Goal: Information Seeking & Learning: Learn about a topic

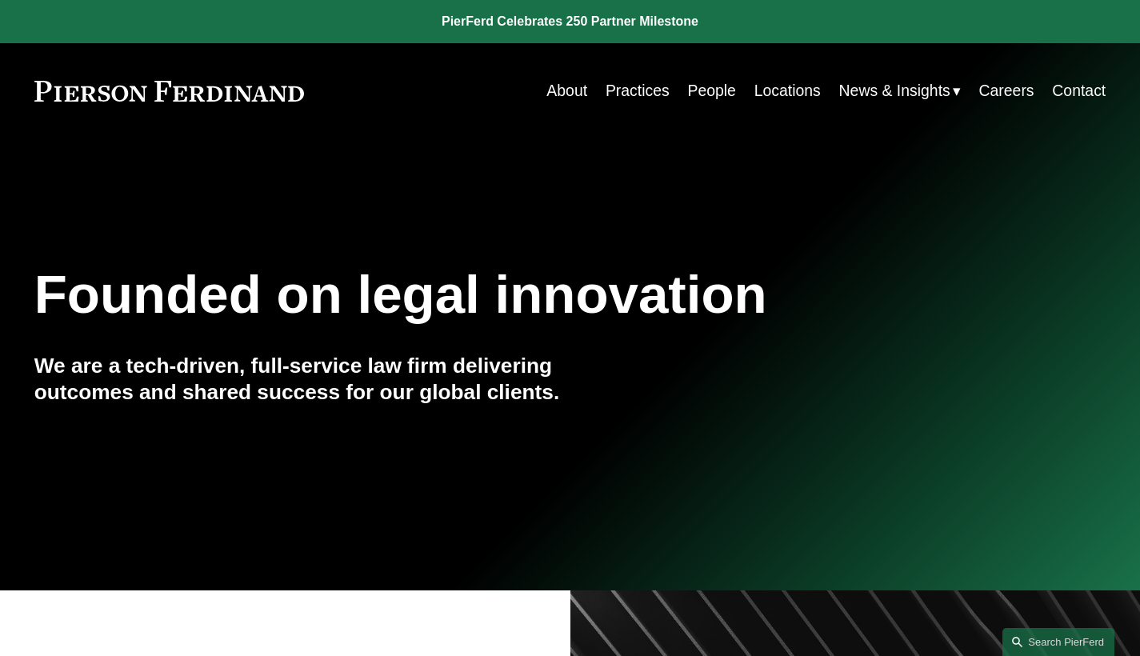
click at [641, 98] on link "Practices" at bounding box center [638, 90] width 64 height 31
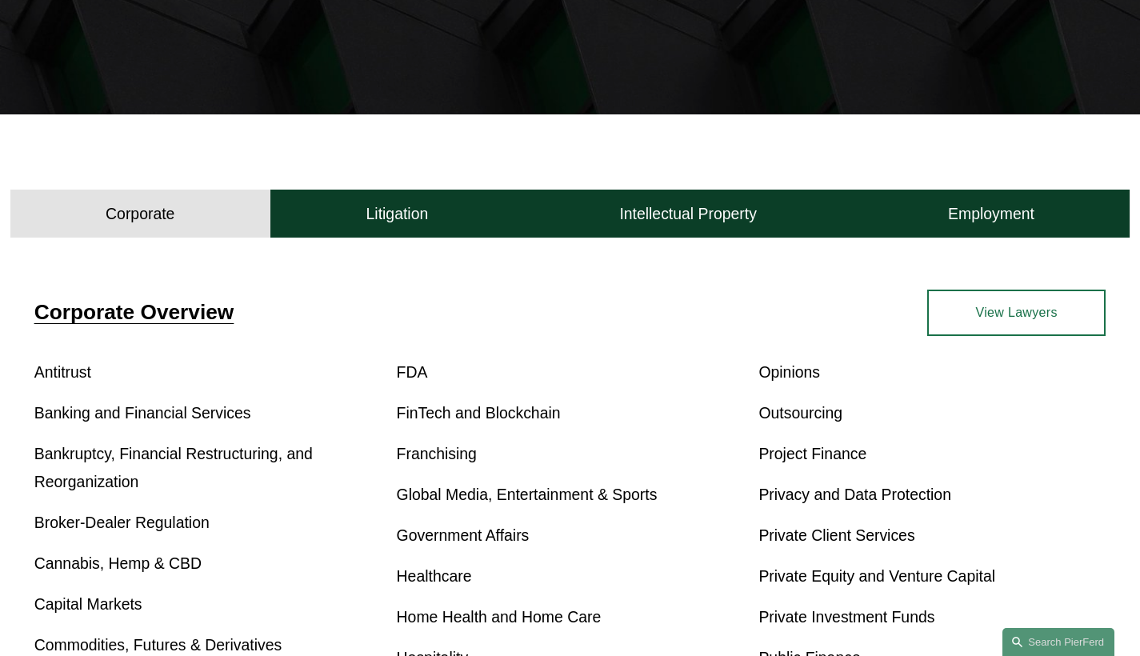
scroll to position [398, 0]
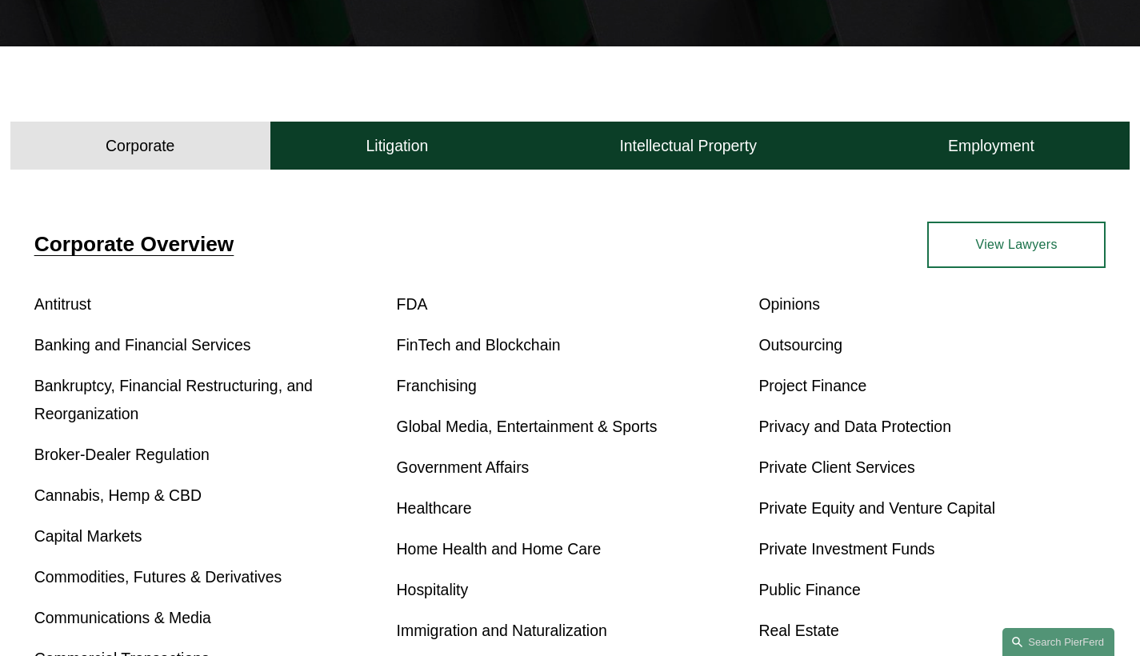
click at [278, 391] on link "Bankruptcy, Financial Restructuring, and Reorganization" at bounding box center [173, 400] width 278 height 46
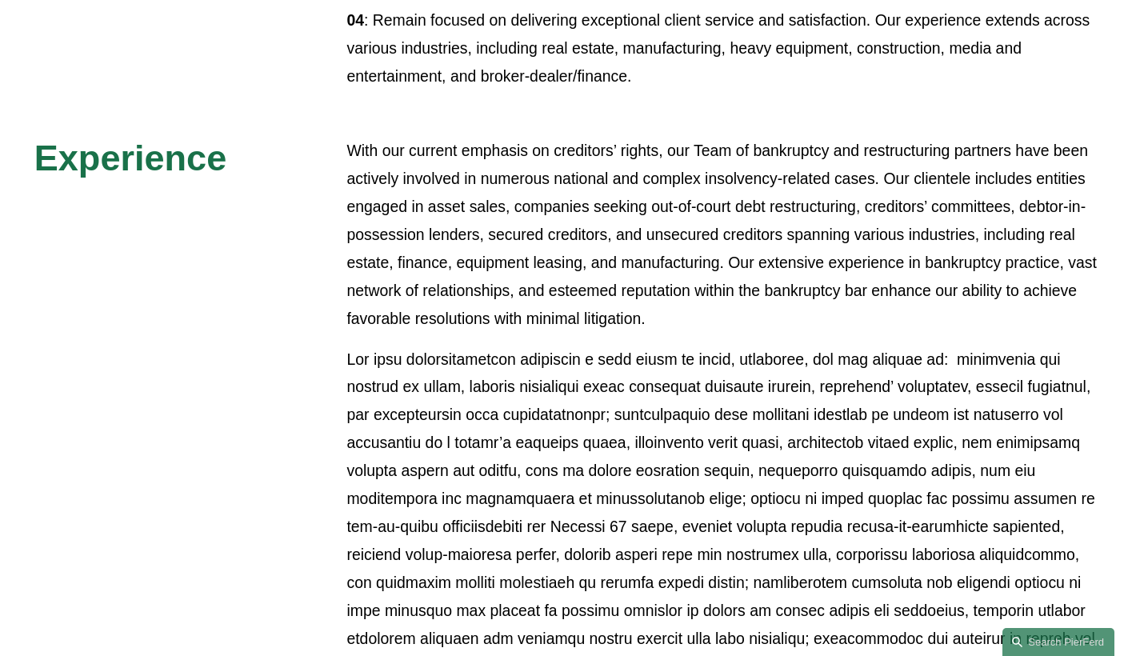
scroll to position [1520, 0]
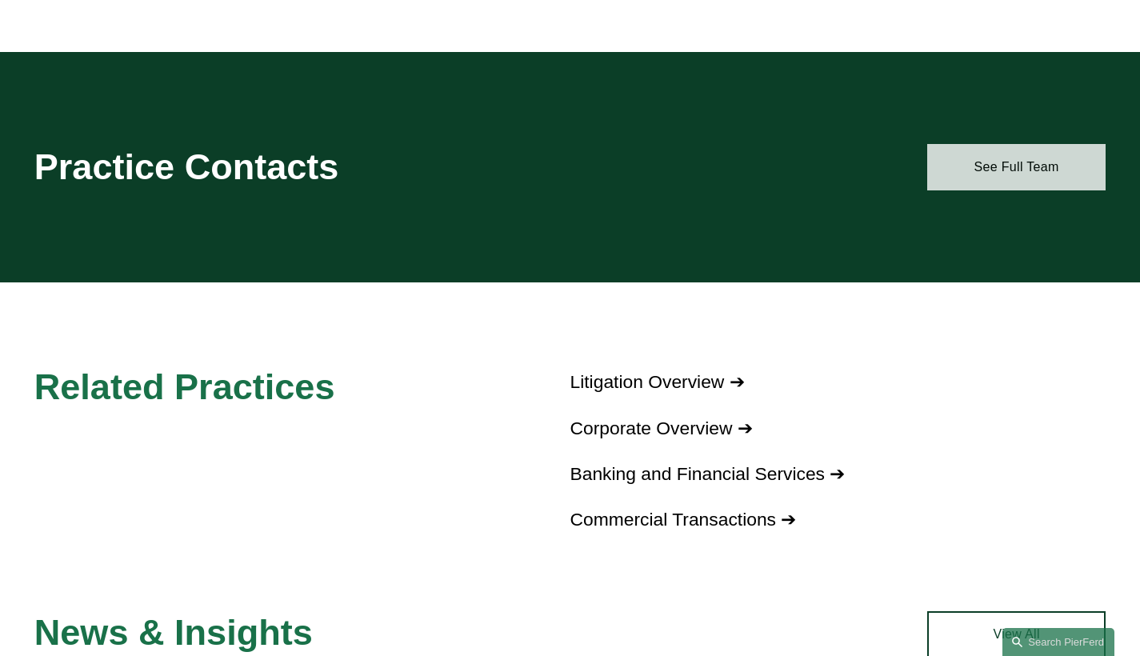
click at [1042, 179] on link "See Full Team" at bounding box center [1016, 167] width 178 height 46
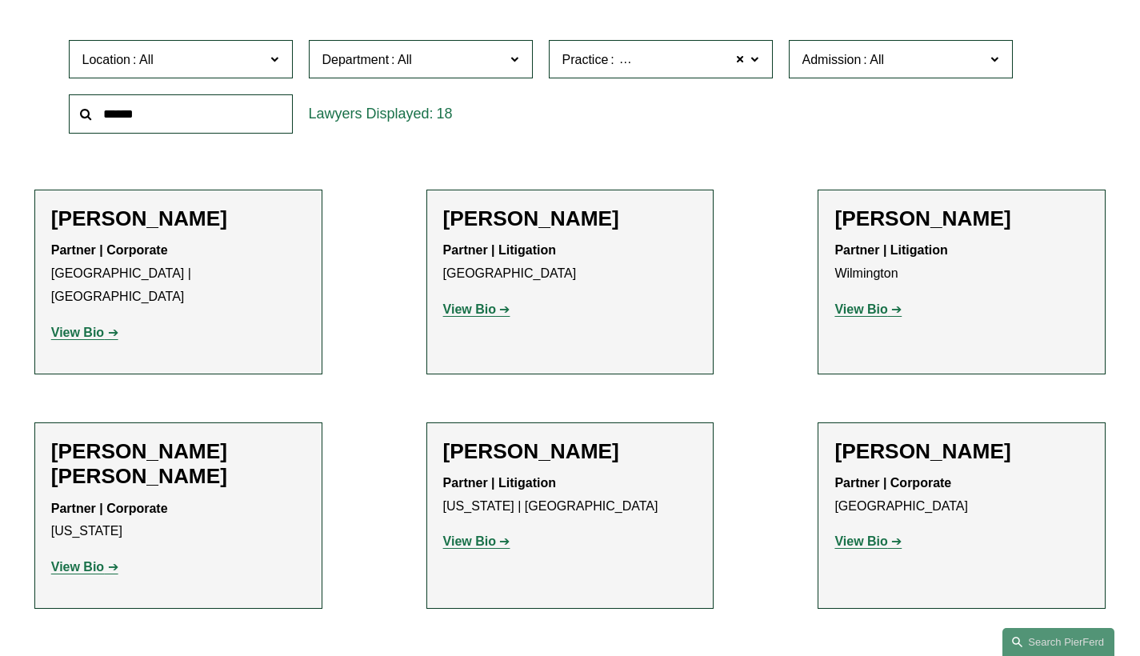
scroll to position [623, 0]
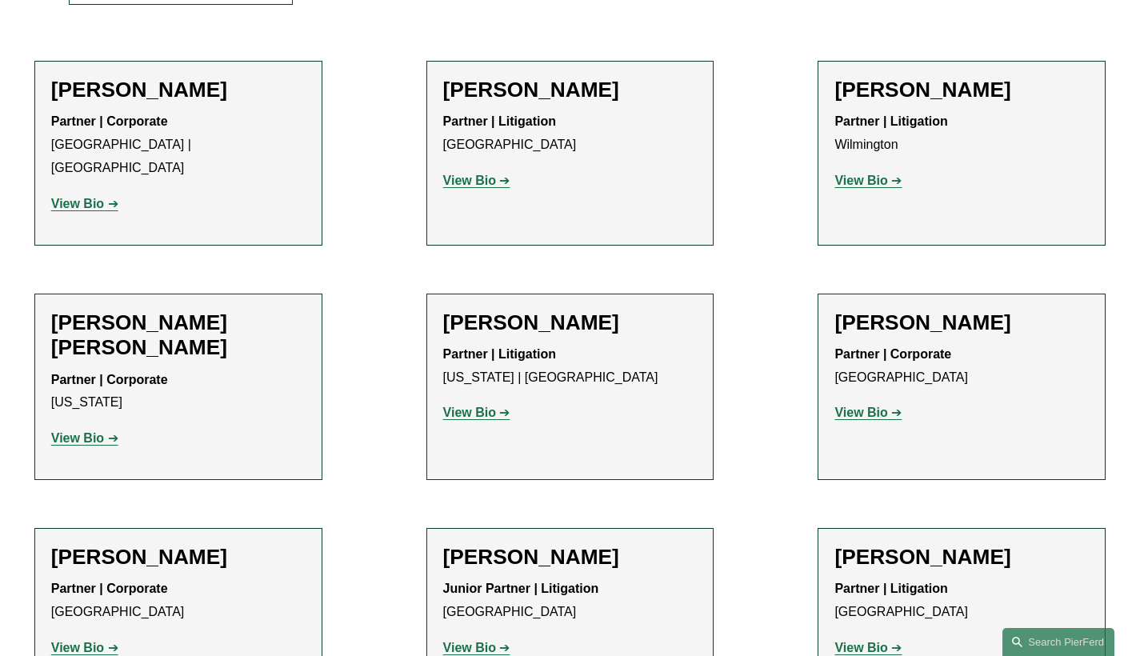
click at [887, 182] on strong "View Bio" at bounding box center [861, 181] width 53 height 14
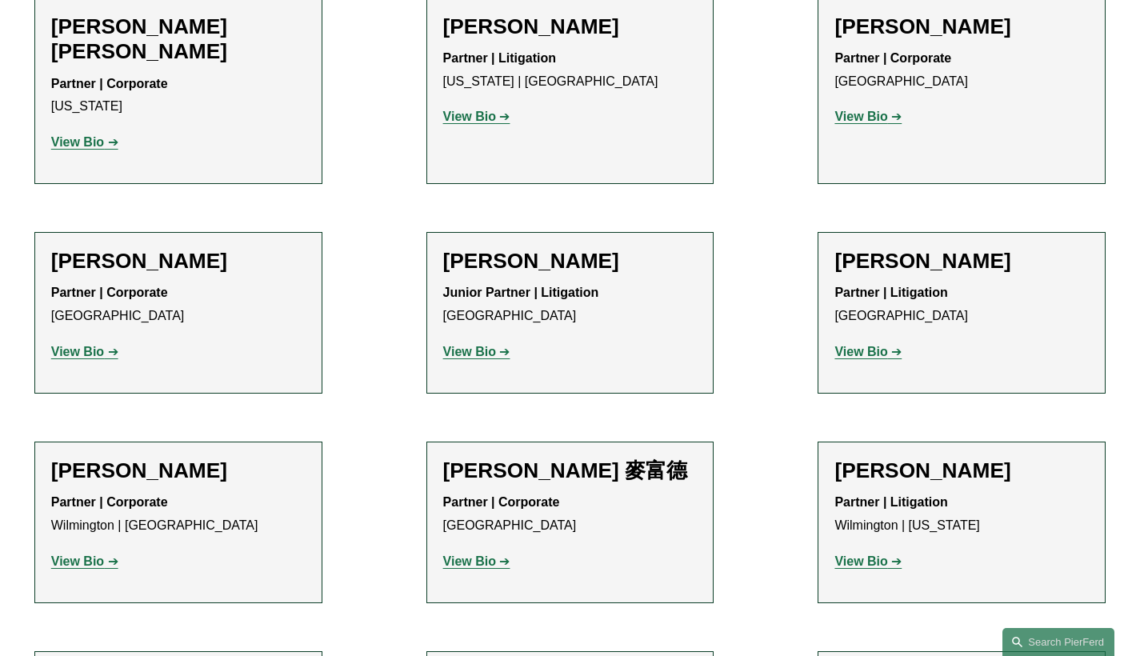
click at [106, 555] on link "View Bio" at bounding box center [84, 562] width 67 height 14
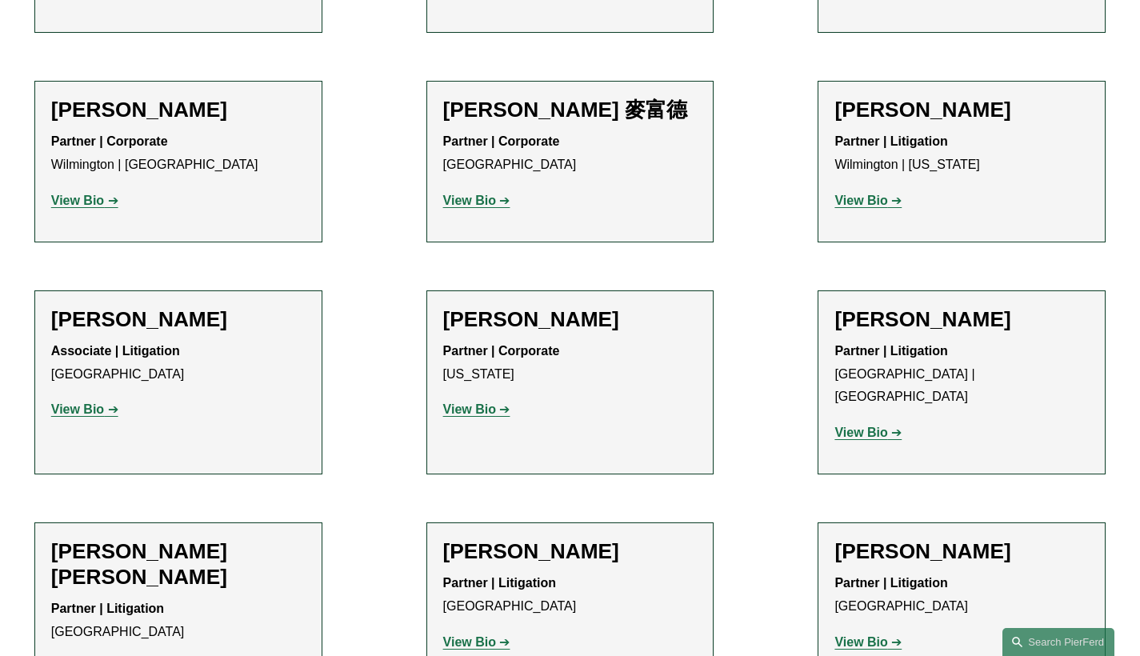
scroll to position [1328, 0]
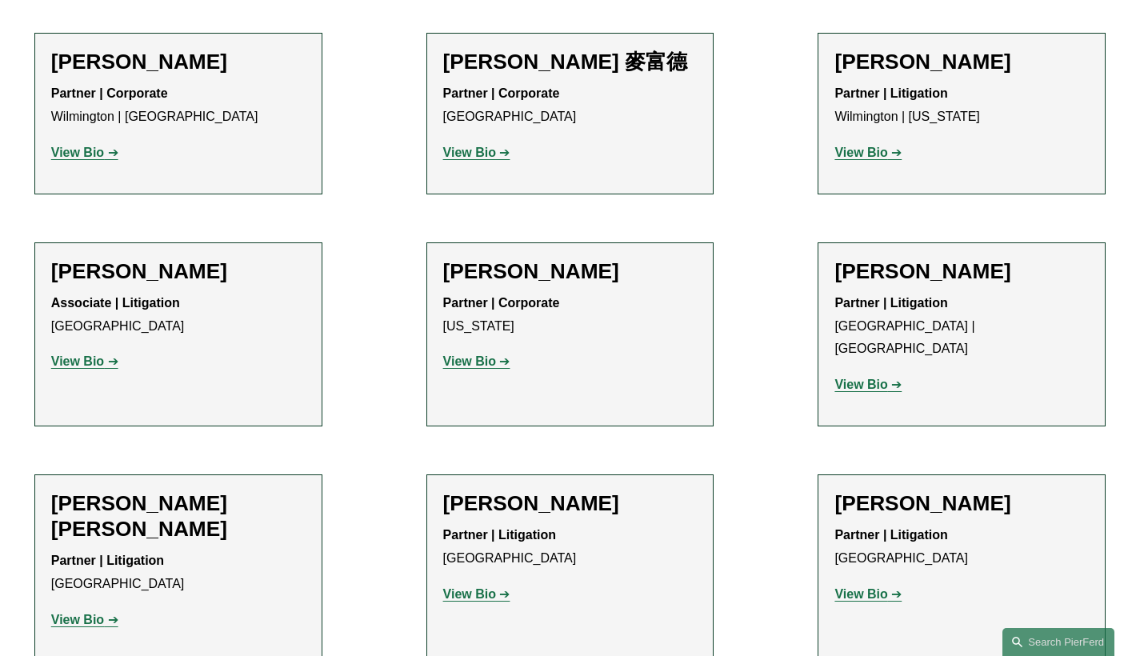
click at [985, 259] on h2 "Leanne Prendergast" at bounding box center [962, 272] width 254 height 26
click at [871, 378] on strong "View Bio" at bounding box center [861, 385] width 53 height 14
click at [879, 587] on strong "View Bio" at bounding box center [861, 594] width 53 height 14
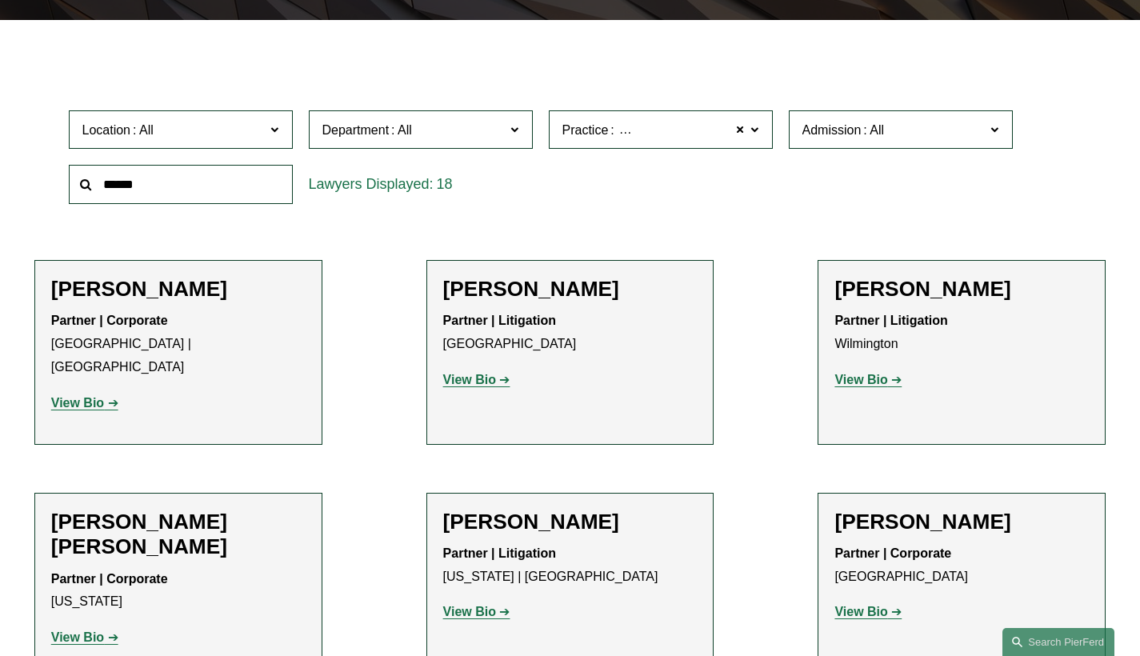
scroll to position [537, 0]
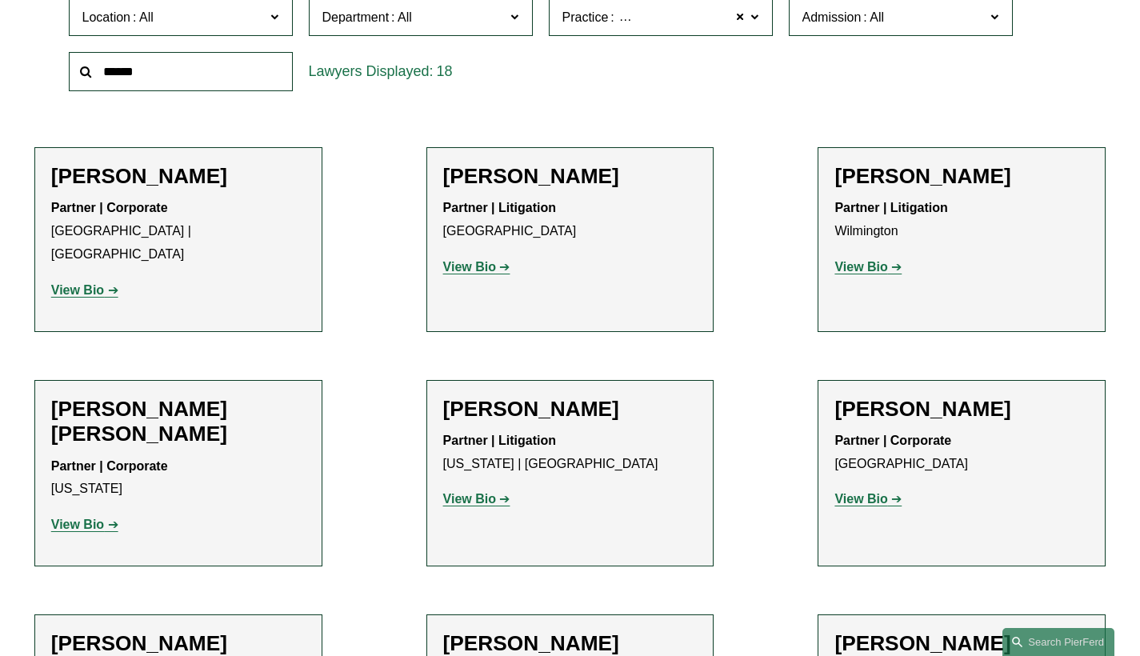
click at [467, 492] on strong "View Bio" at bounding box center [469, 499] width 53 height 14
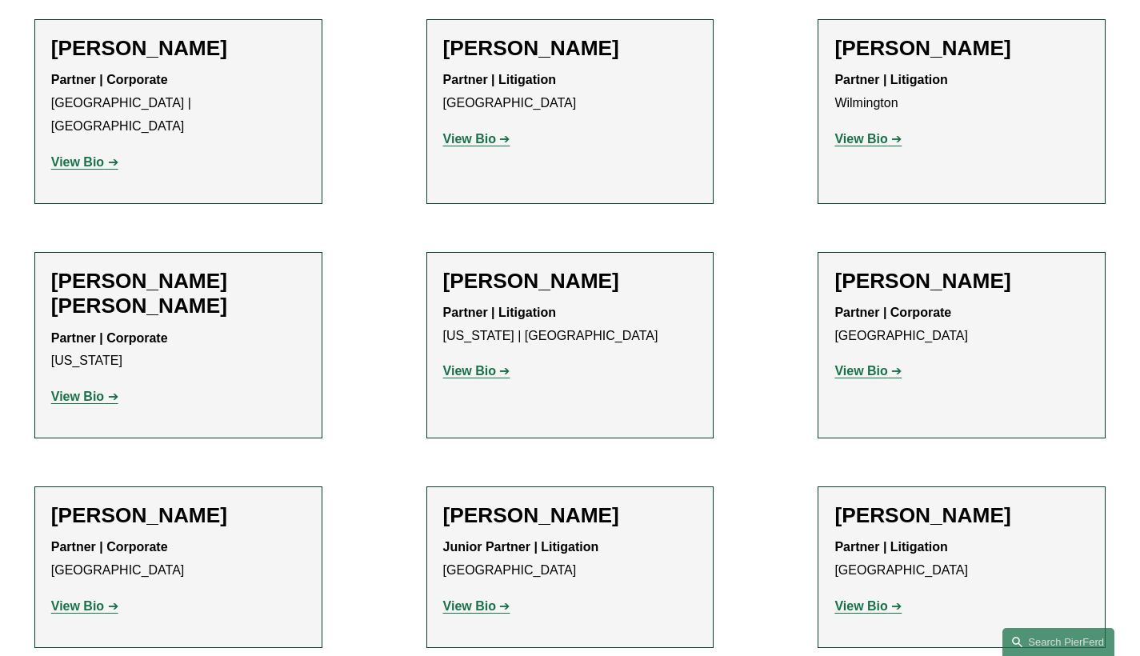
scroll to position [965, 0]
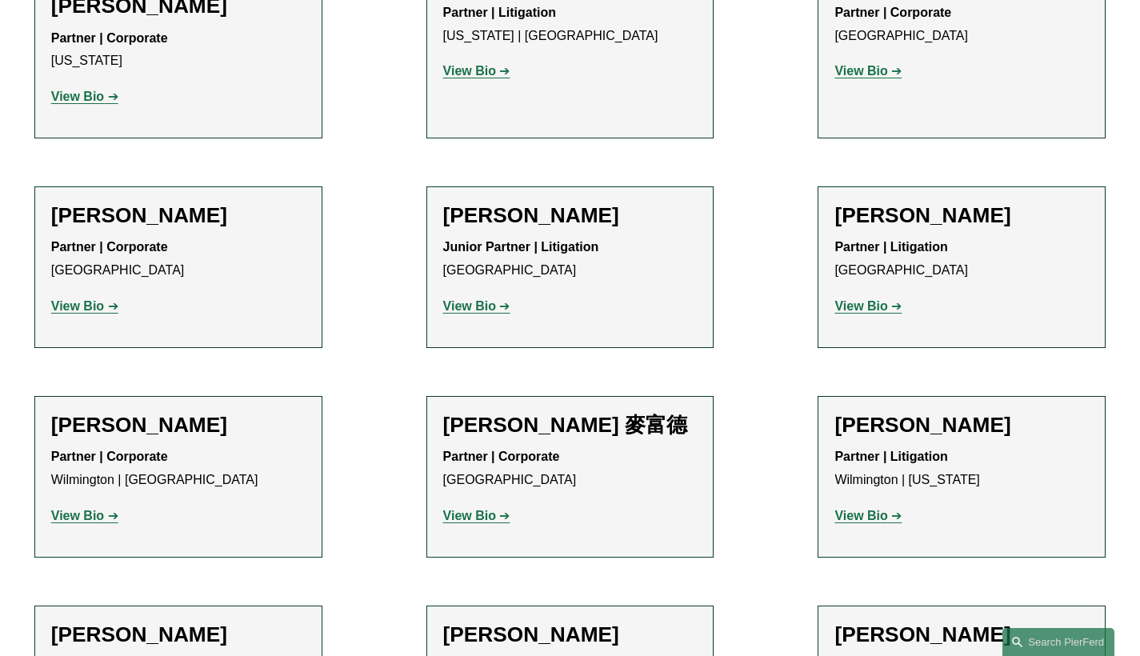
click at [870, 509] on strong "View Bio" at bounding box center [861, 516] width 53 height 14
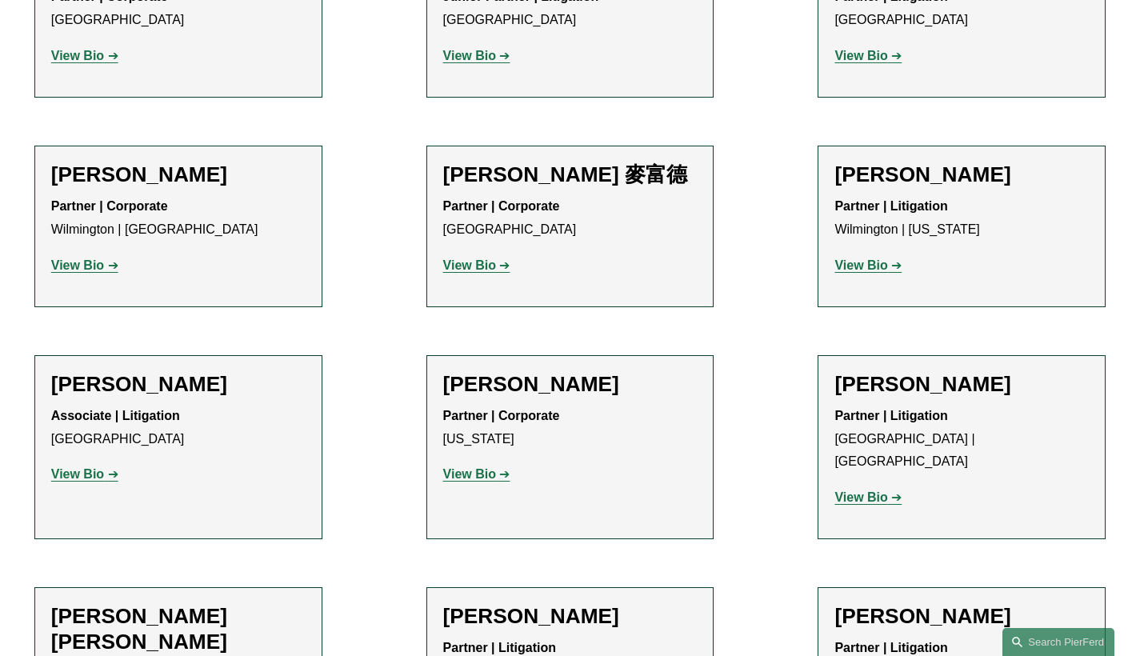
scroll to position [1239, 0]
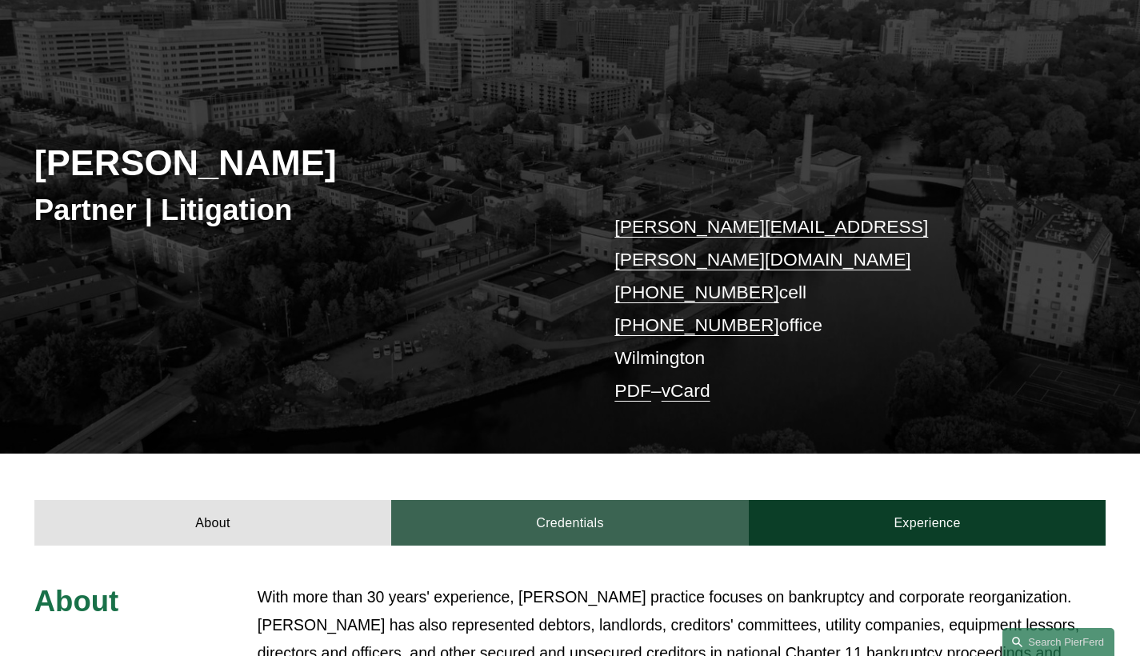
scroll to position [239, 0]
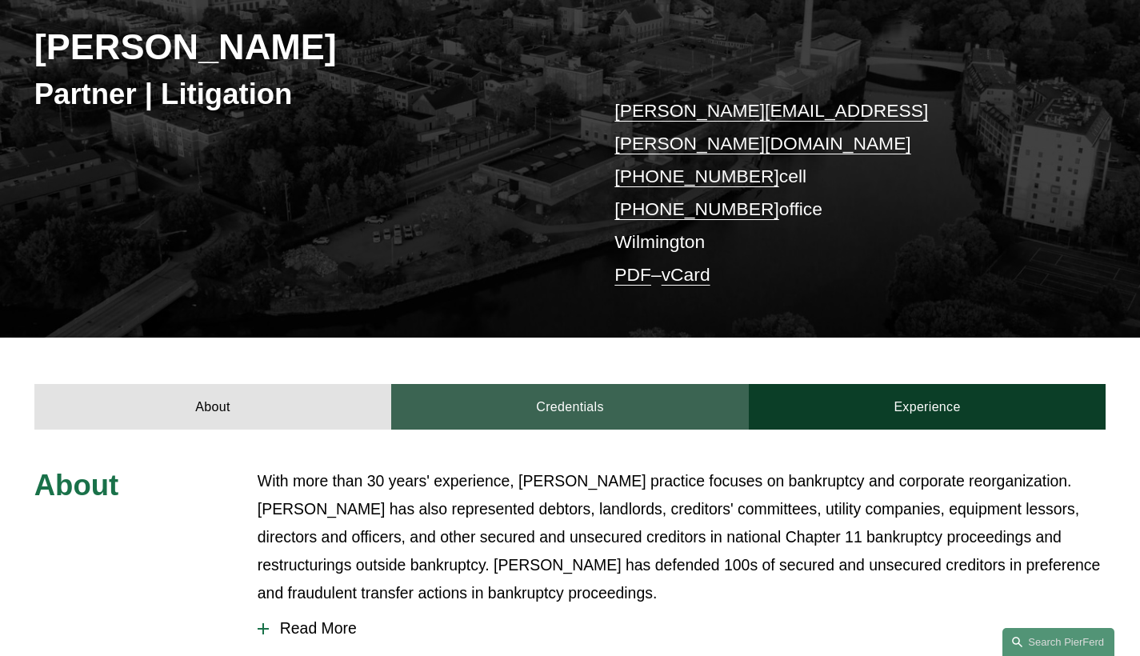
click at [591, 384] on link "Credentials" at bounding box center [570, 407] width 358 height 46
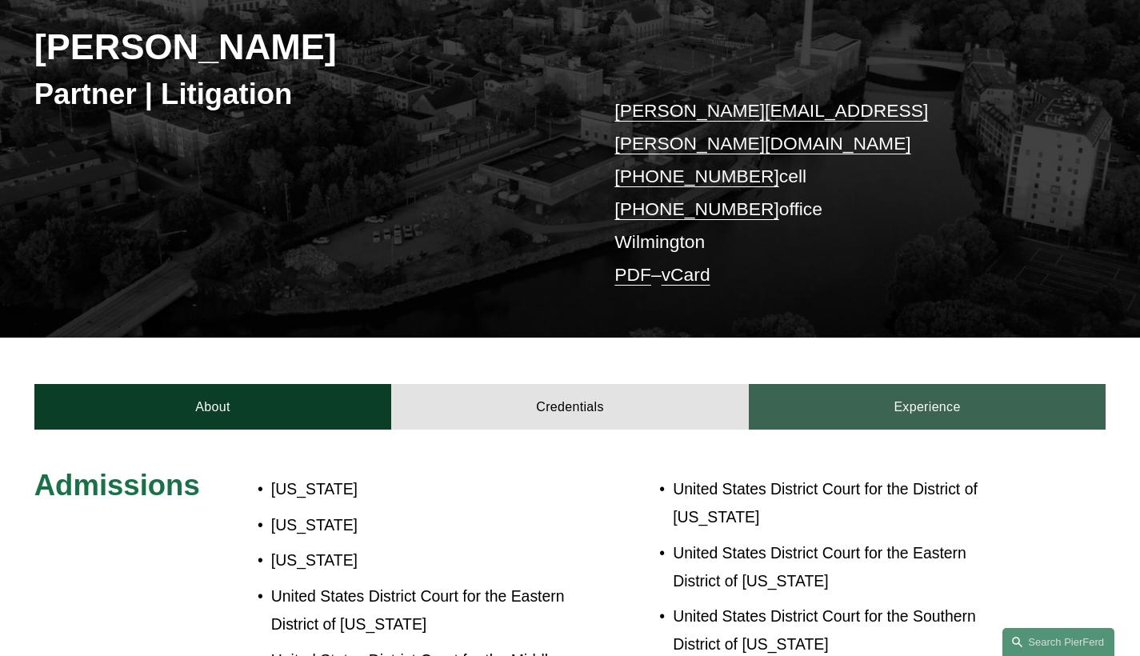
click at [949, 384] on link "Experience" at bounding box center [928, 407] width 358 height 46
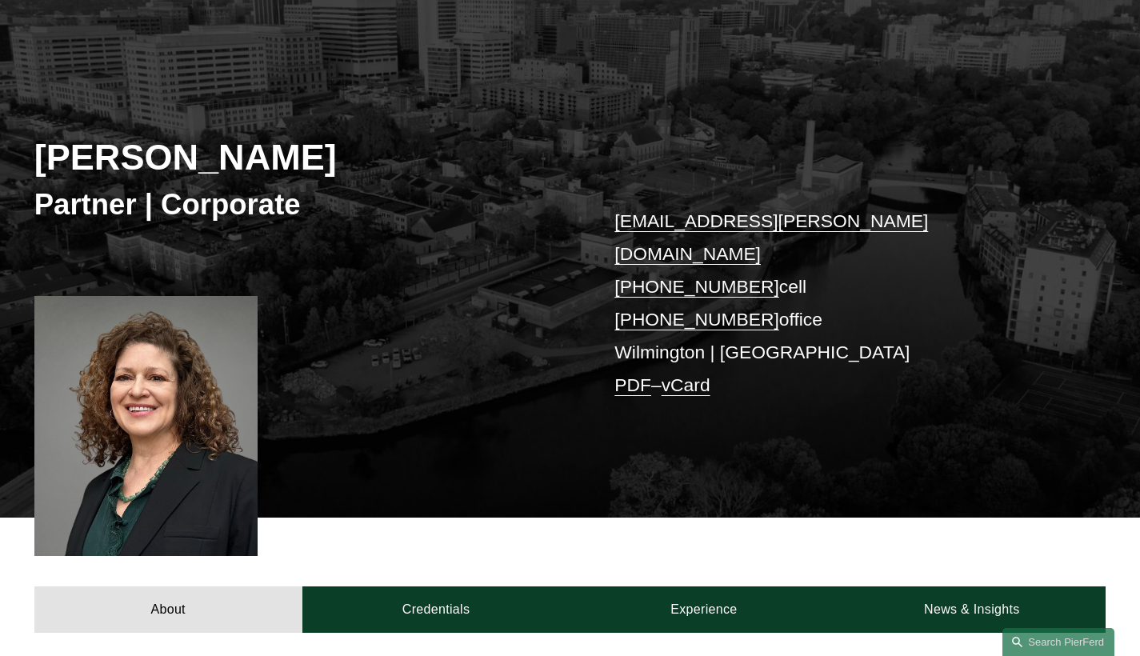
scroll to position [469, 0]
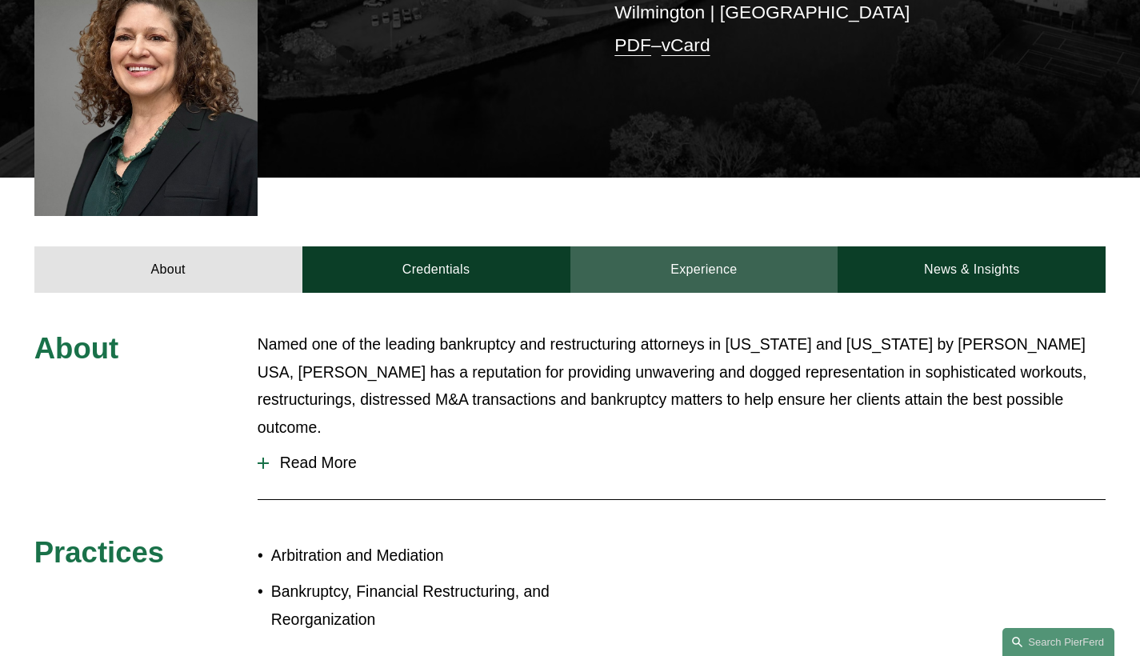
click at [707, 249] on link "Experience" at bounding box center [705, 269] width 268 height 46
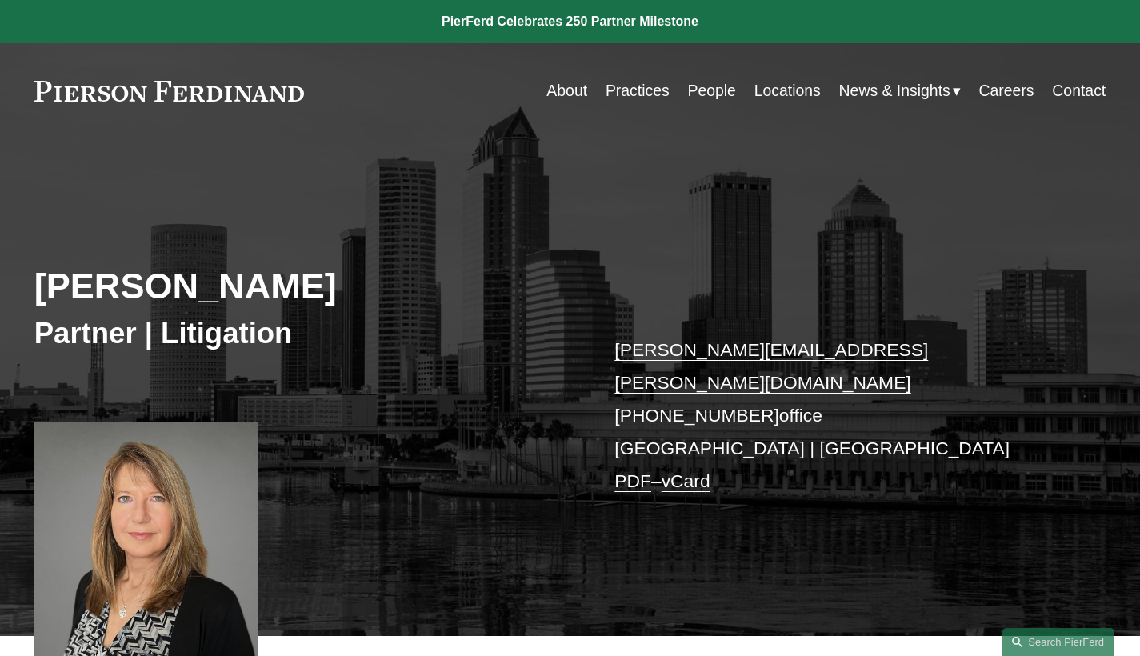
scroll to position [302, 0]
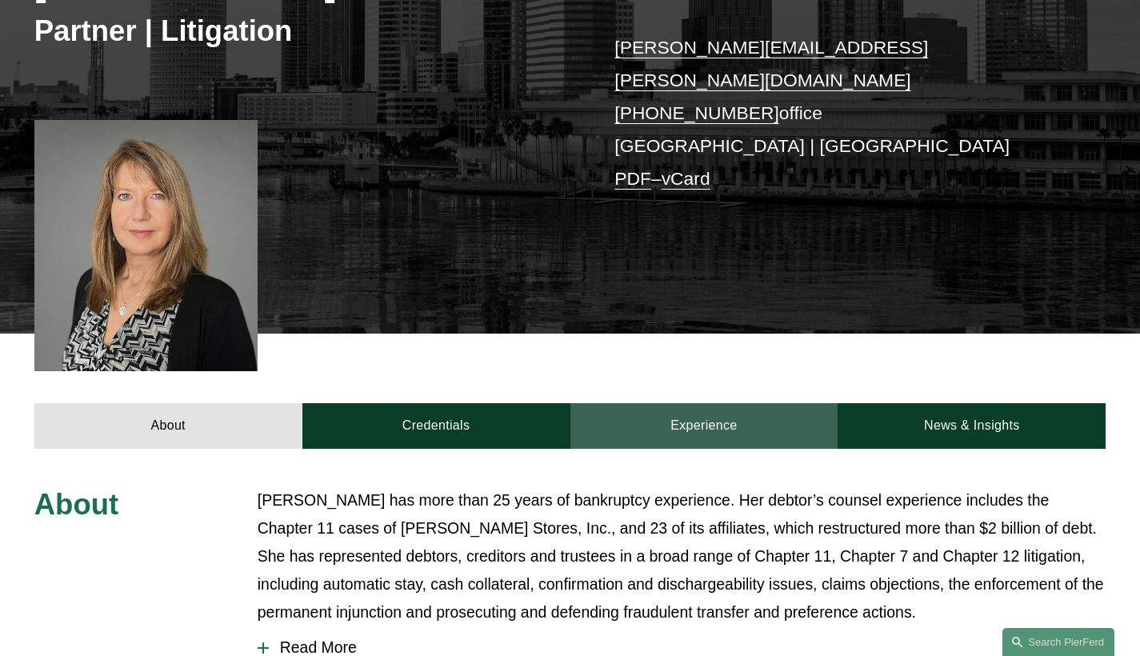
click at [731, 404] on link "Experience" at bounding box center [705, 426] width 268 height 46
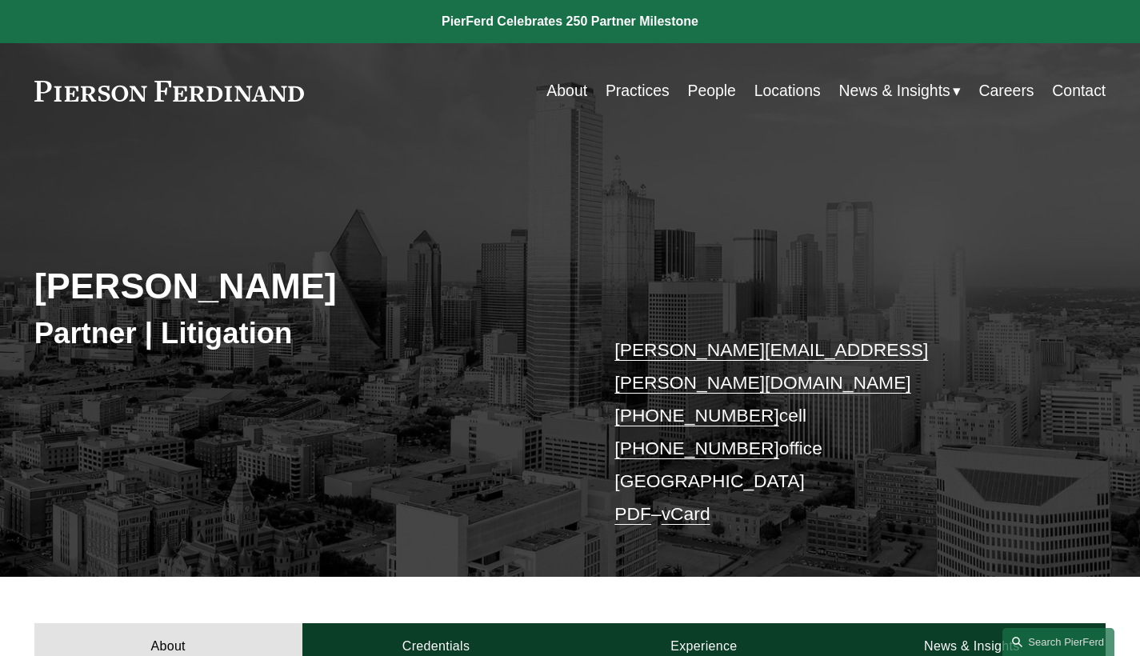
scroll to position [138, 0]
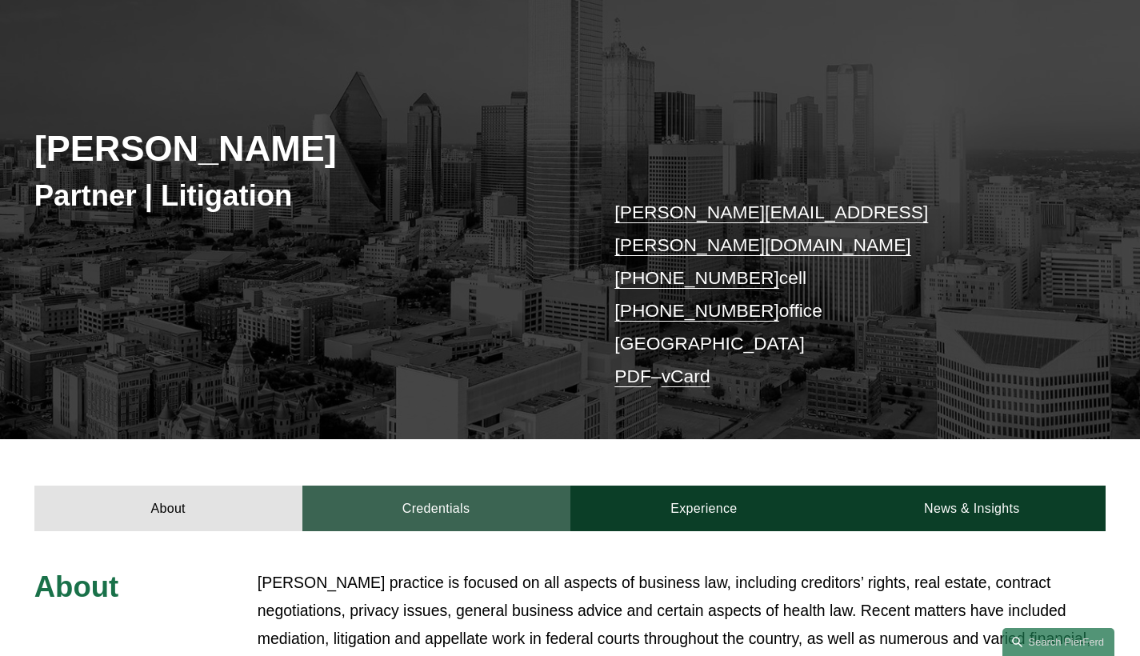
click at [466, 486] on link "Credentials" at bounding box center [436, 509] width 268 height 46
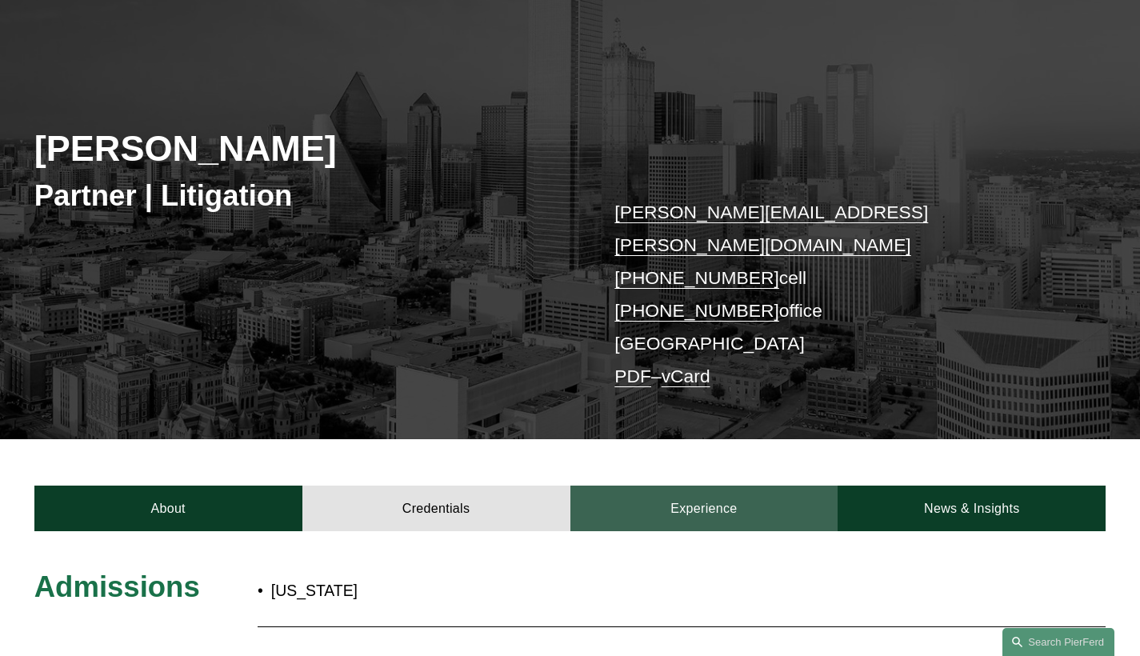
click at [703, 486] on link "Experience" at bounding box center [705, 509] width 268 height 46
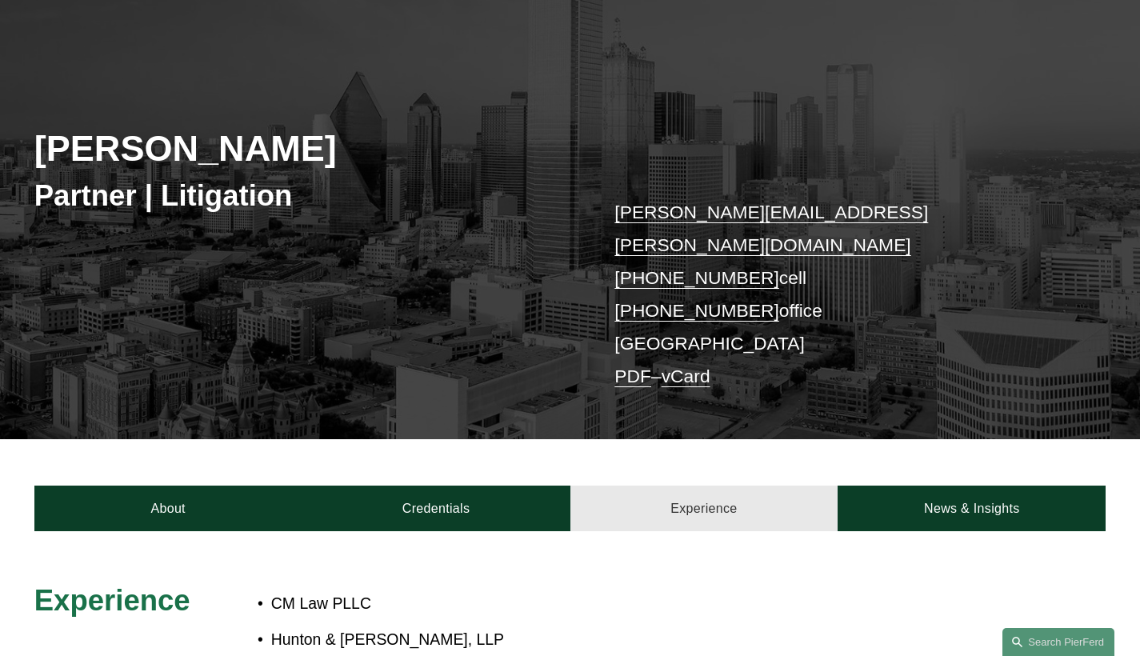
scroll to position [278, 0]
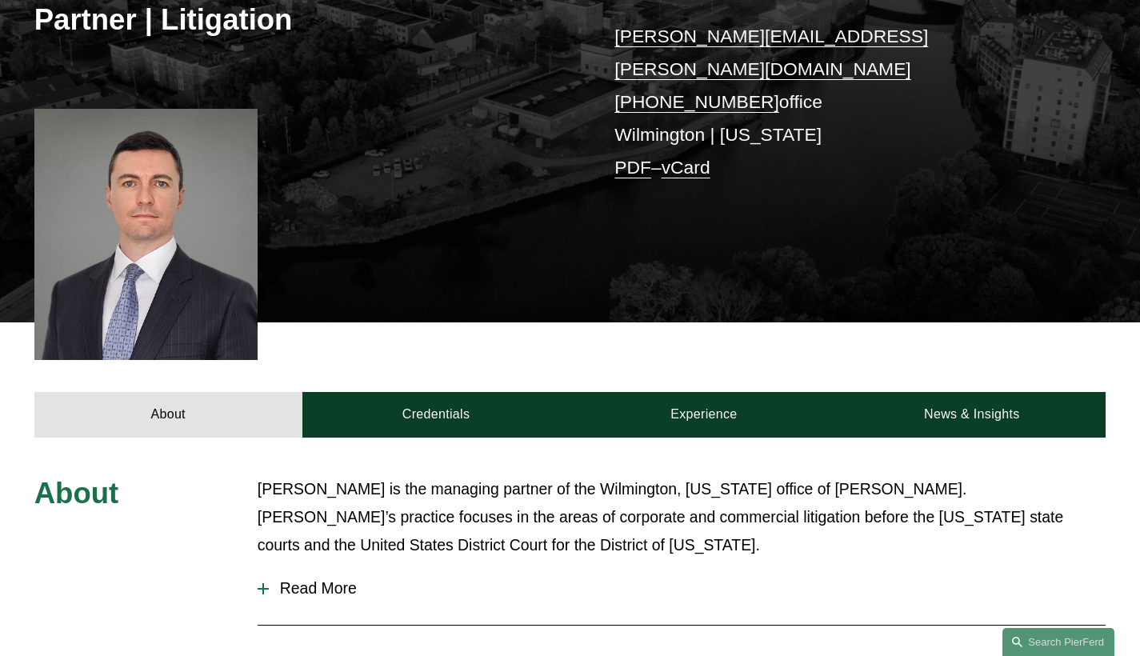
scroll to position [495, 0]
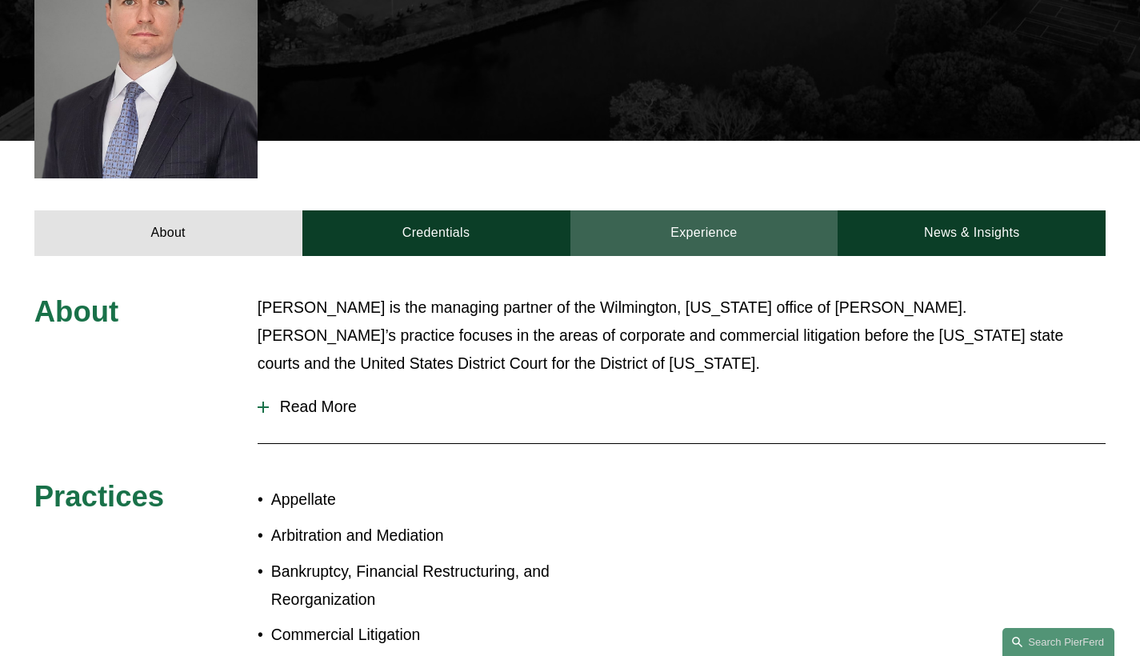
click at [679, 222] on link "Experience" at bounding box center [705, 233] width 268 height 46
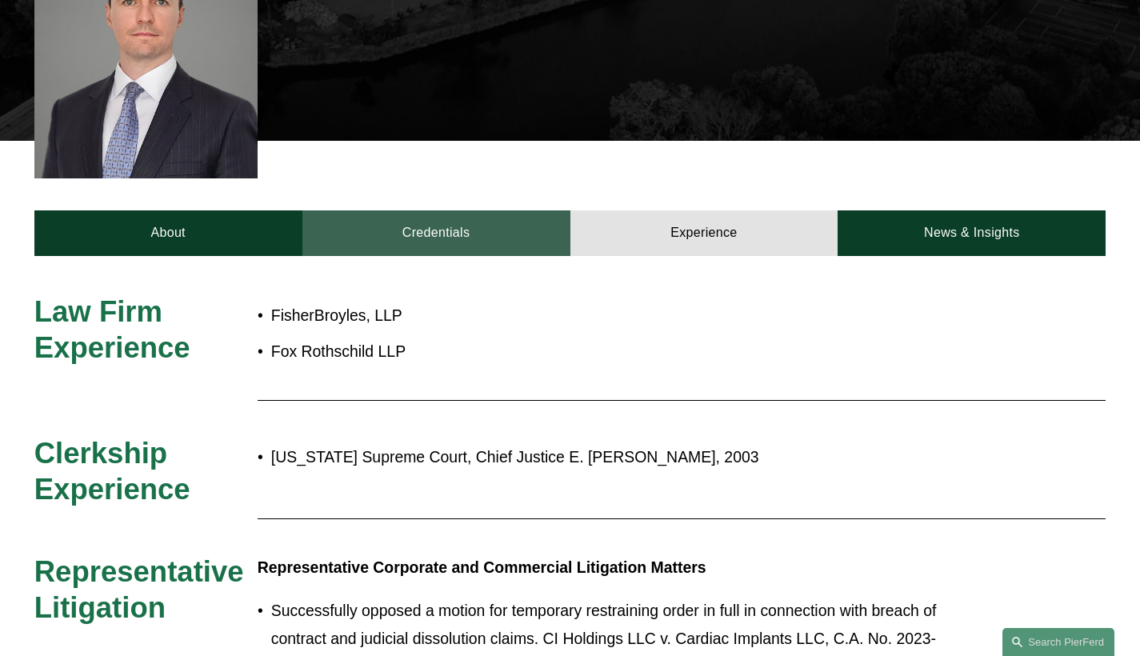
click at [429, 223] on link "Credentials" at bounding box center [436, 233] width 268 height 46
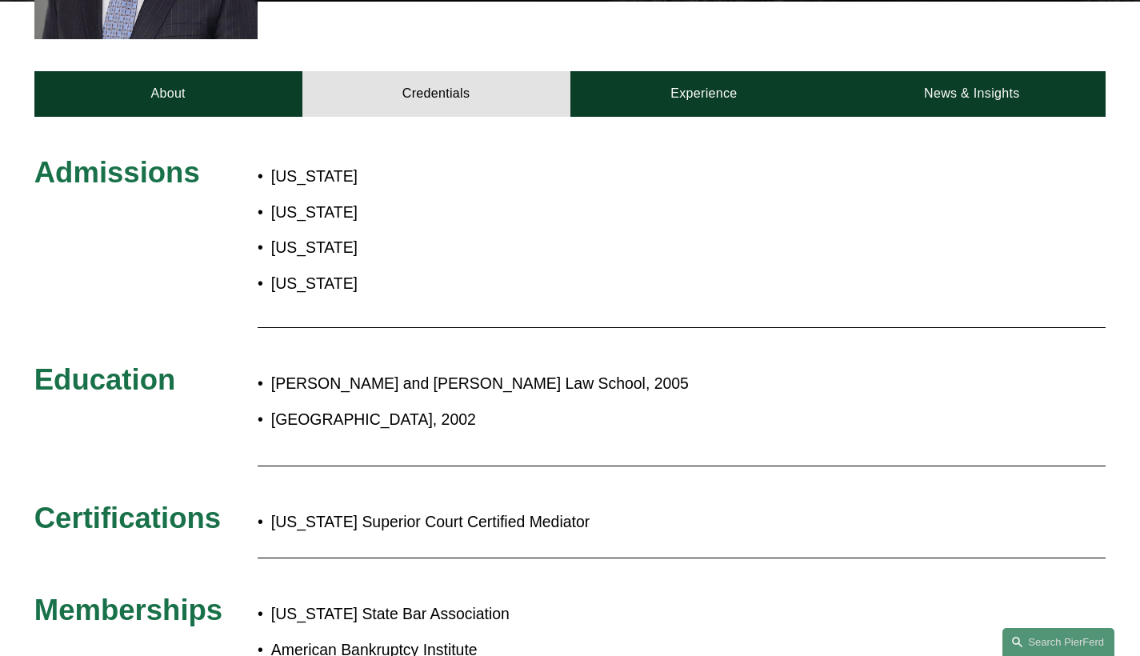
scroll to position [491, 0]
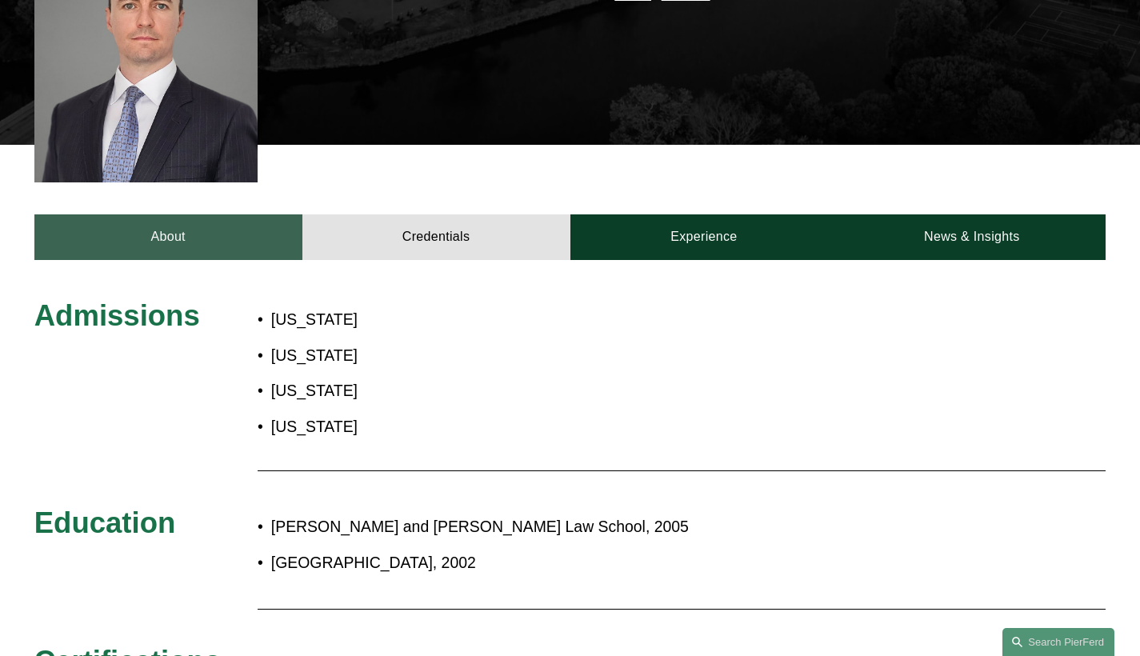
click at [199, 225] on link "About" at bounding box center [168, 237] width 268 height 46
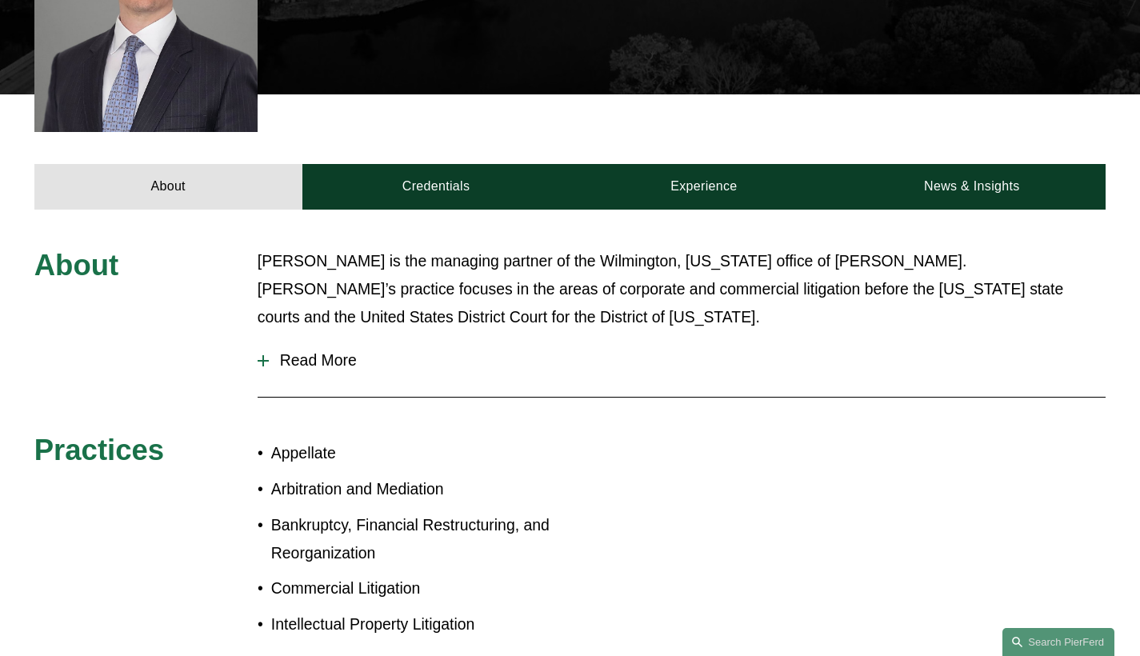
scroll to position [550, 0]
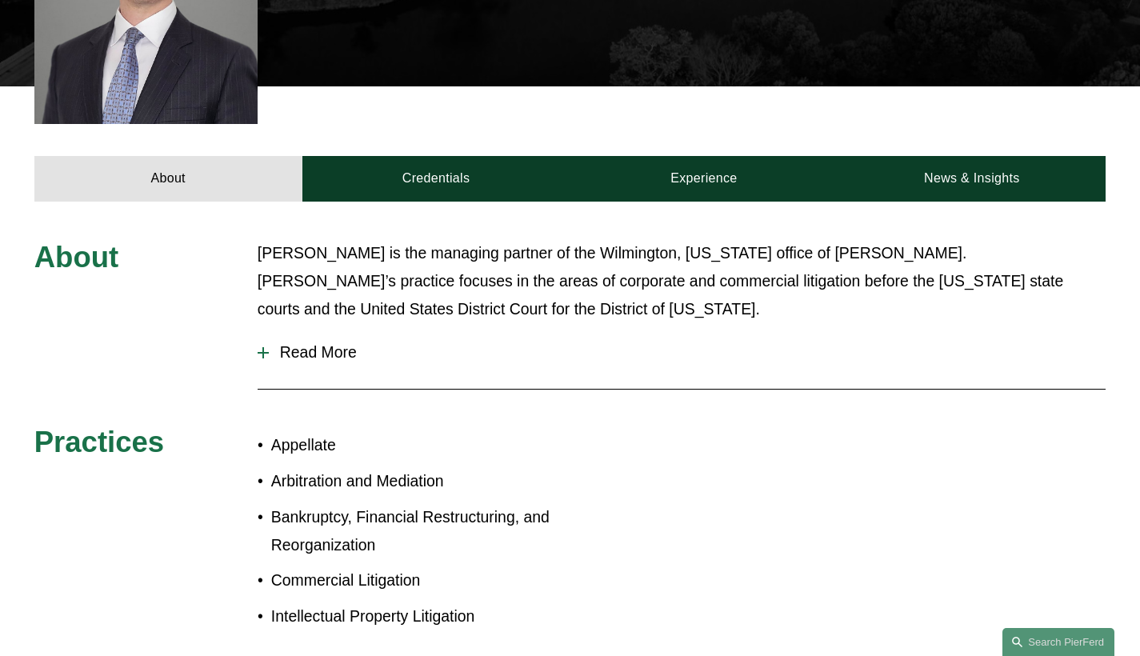
click at [325, 343] on span "Read More" at bounding box center [687, 352] width 837 height 18
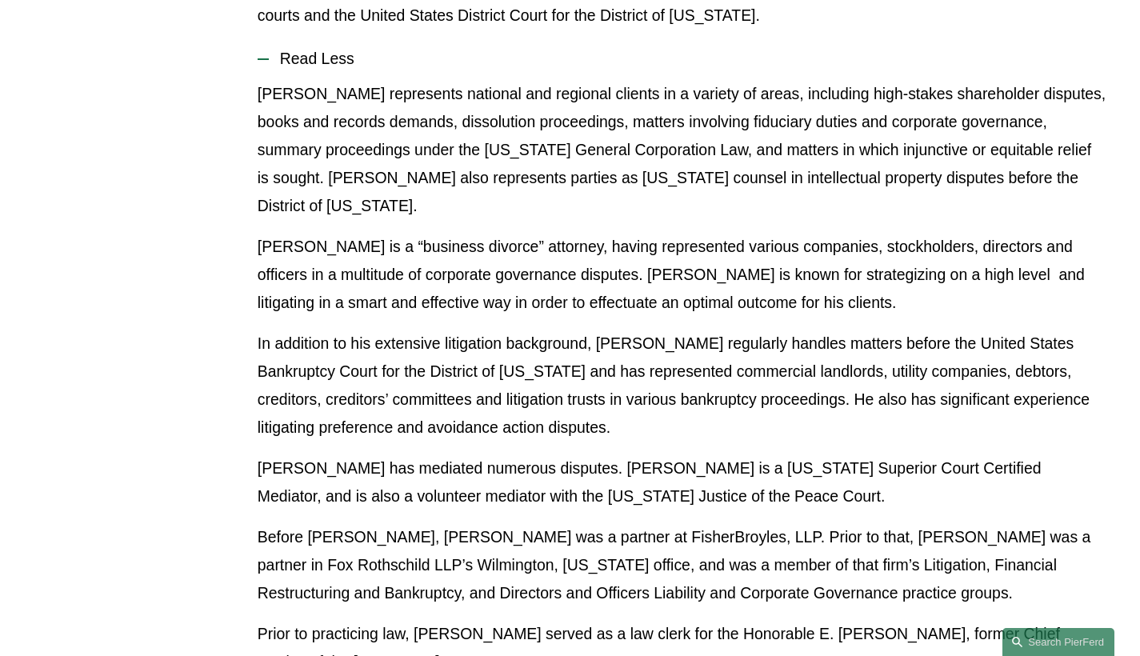
scroll to position [279, 0]
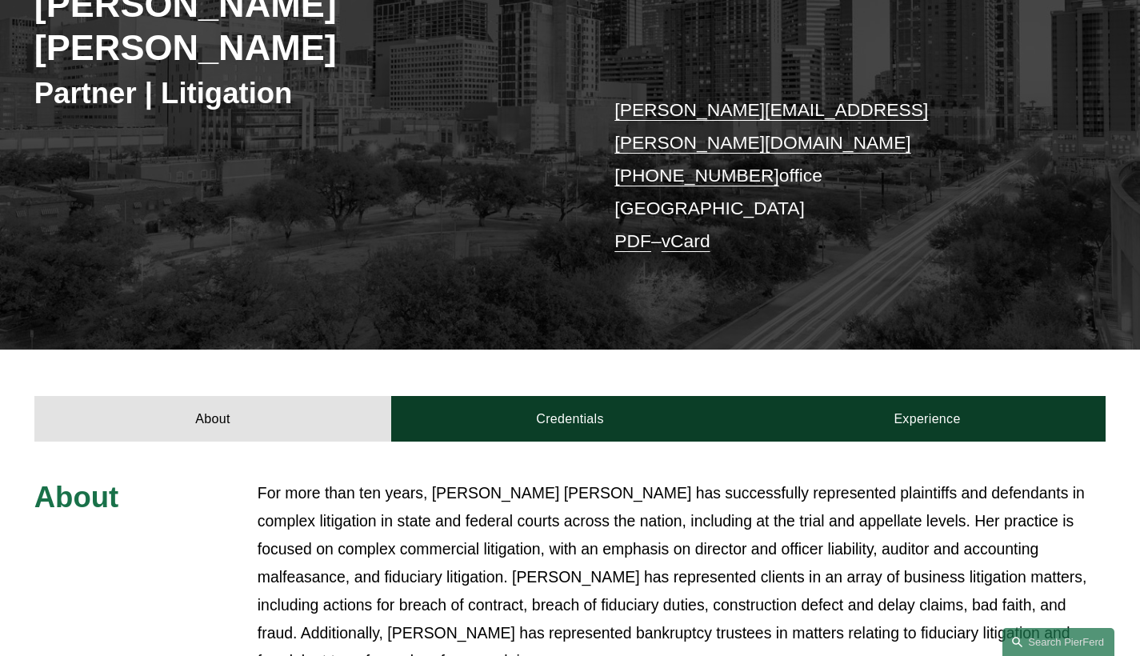
scroll to position [448, 0]
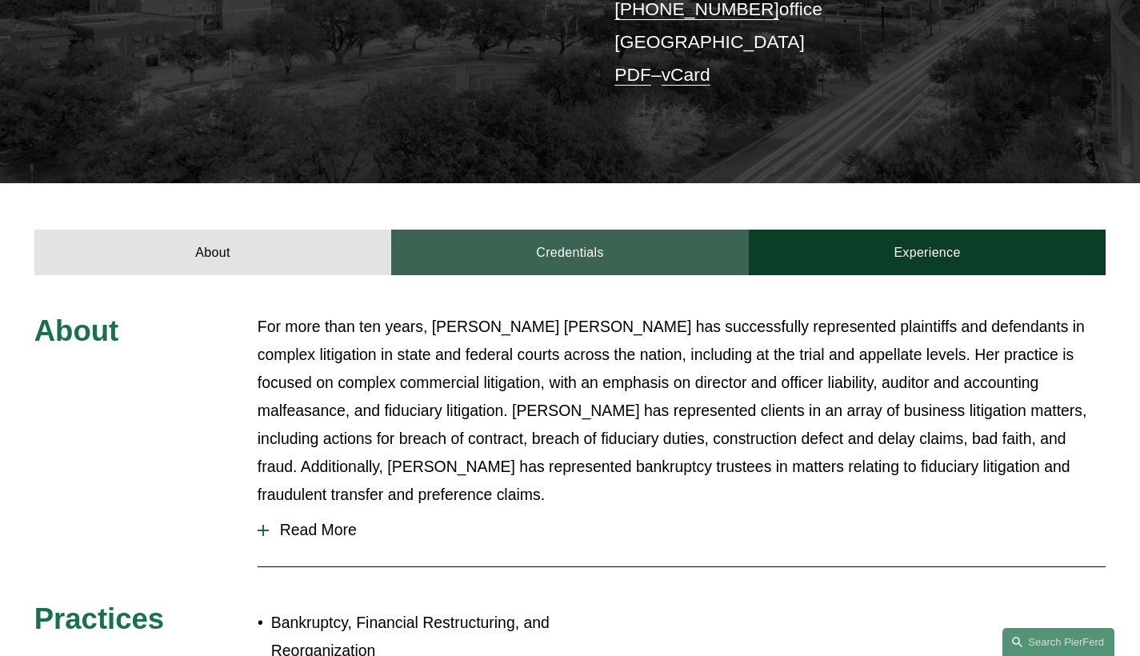
click at [536, 230] on link "Credentials" at bounding box center [570, 253] width 358 height 46
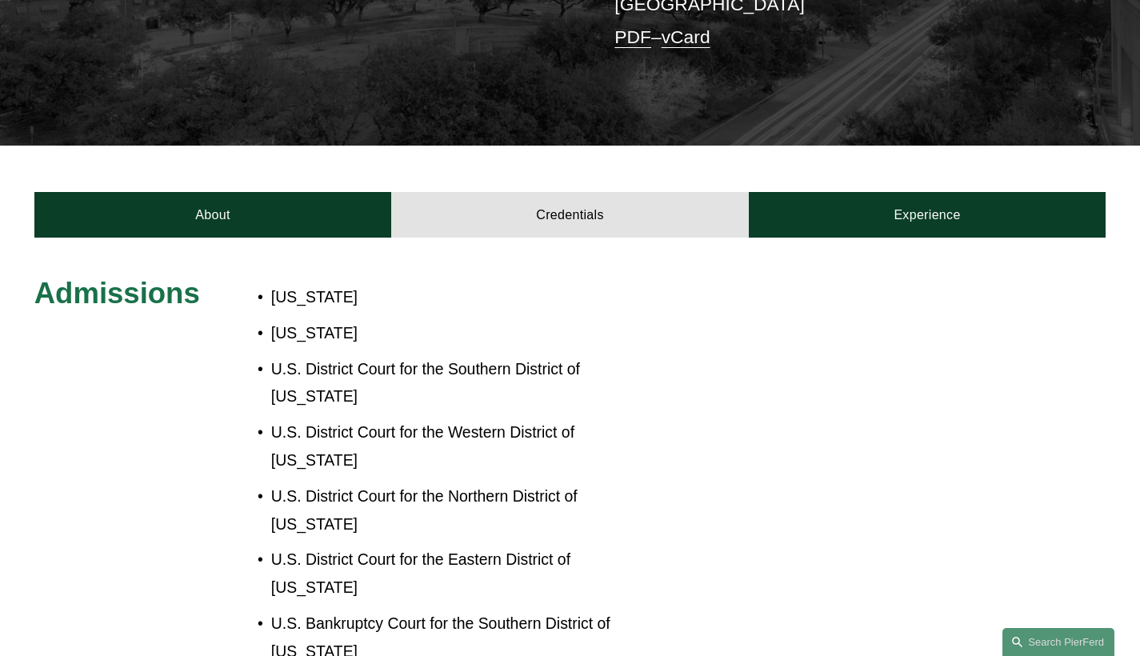
scroll to position [502, 0]
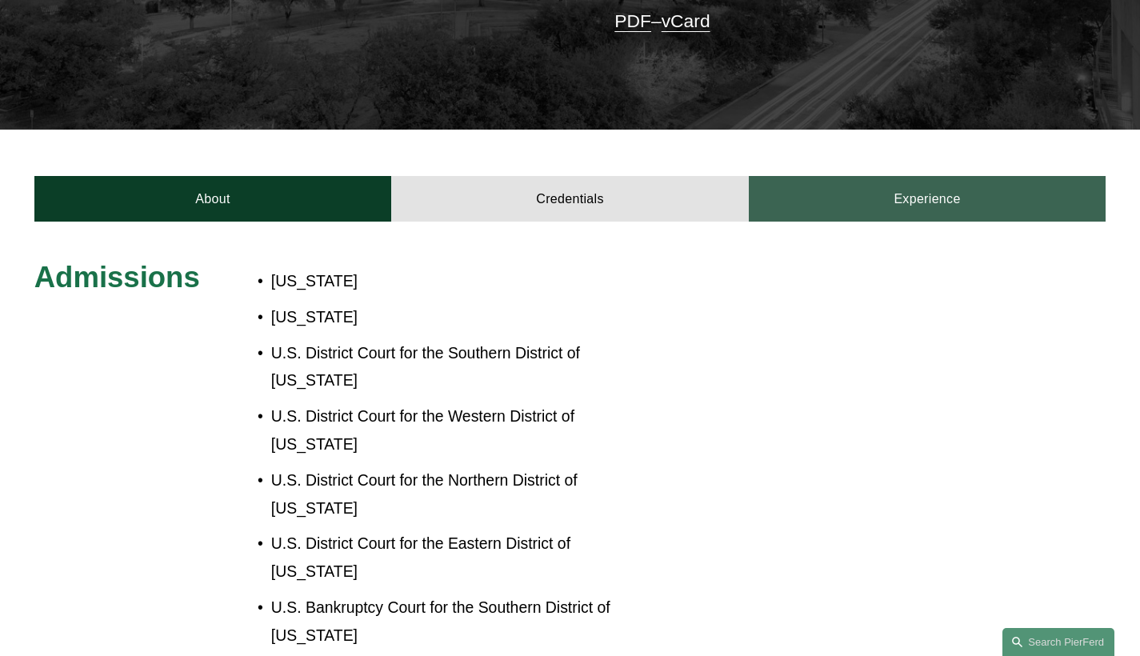
click at [881, 176] on link "Experience" at bounding box center [928, 199] width 358 height 46
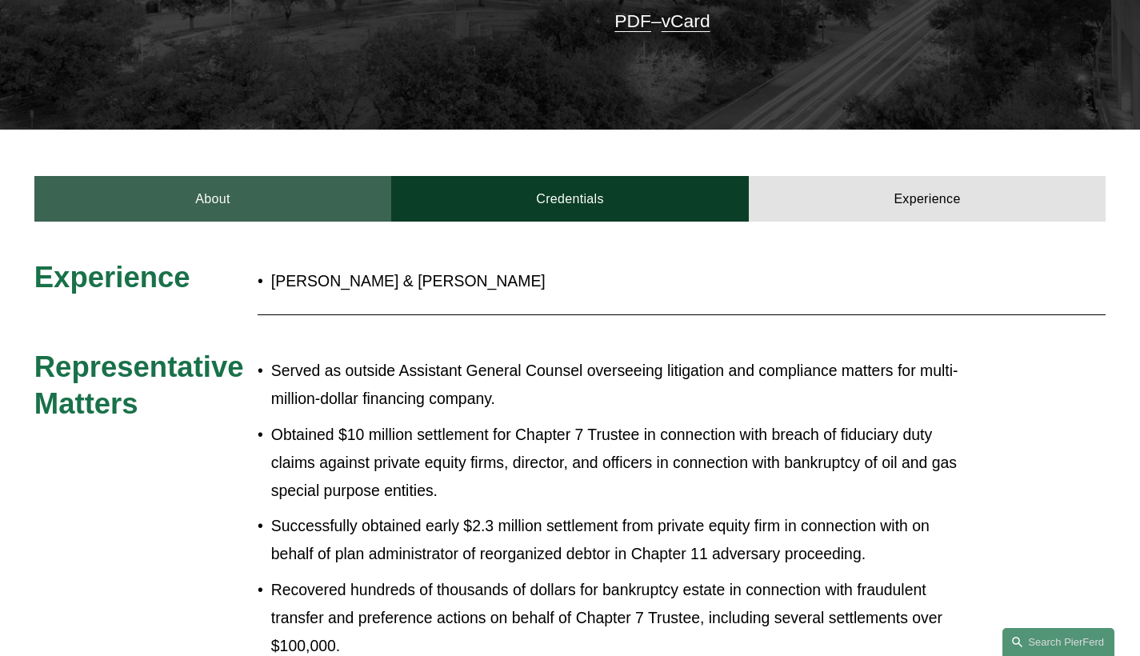
click at [311, 176] on link "About" at bounding box center [213, 199] width 358 height 46
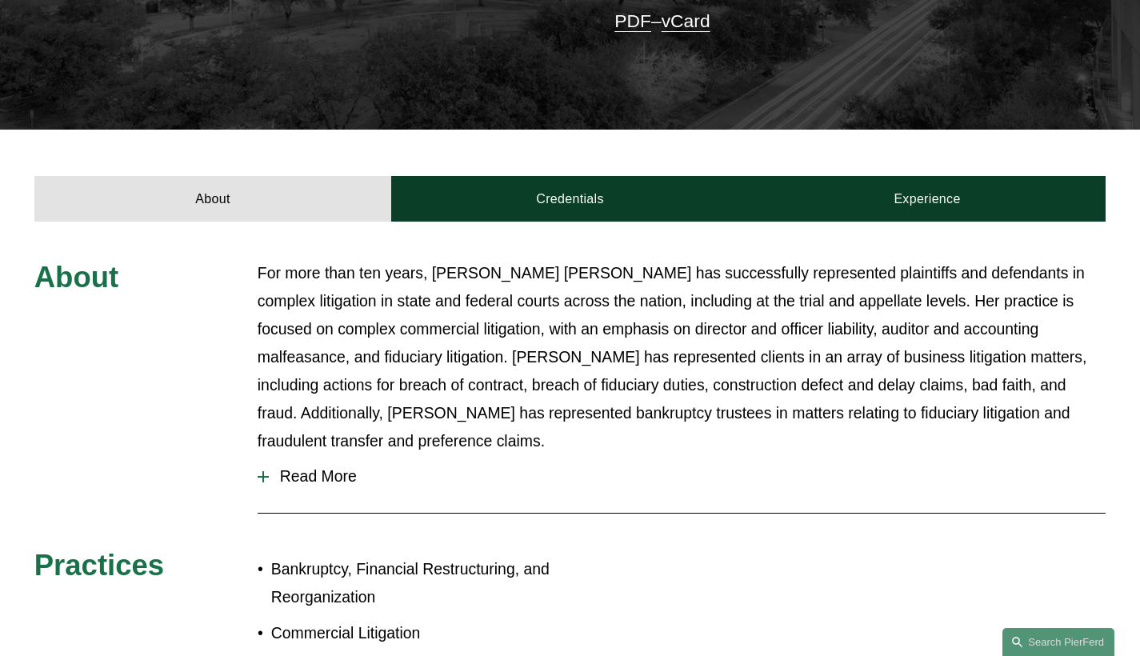
scroll to position [531, 0]
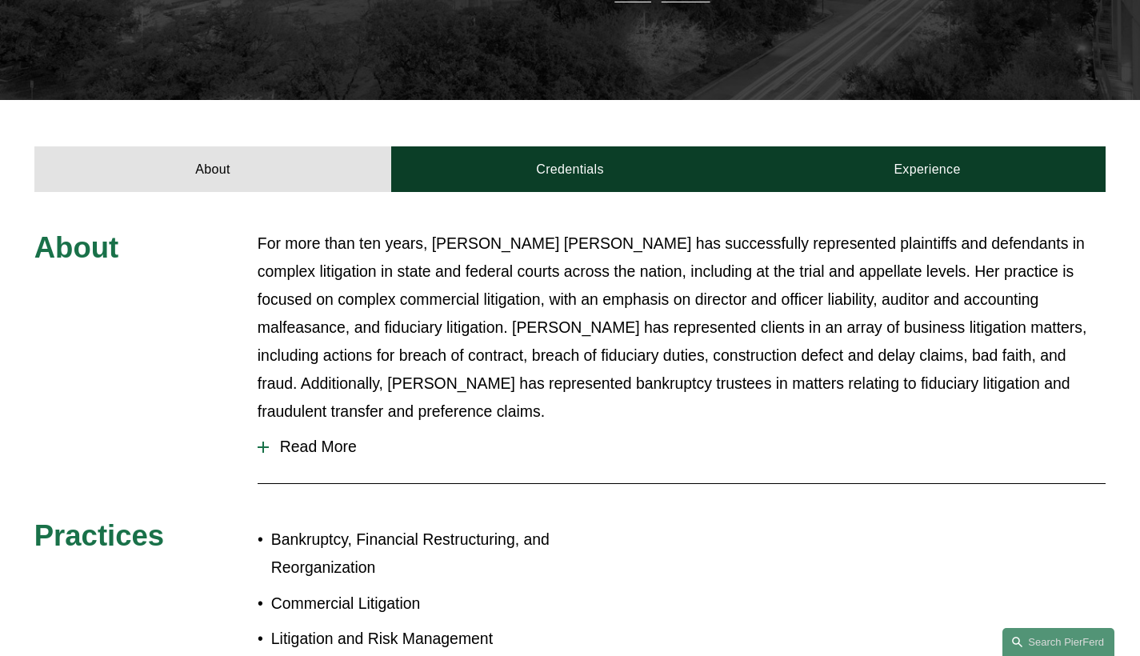
click at [308, 438] on span "Read More" at bounding box center [687, 447] width 837 height 18
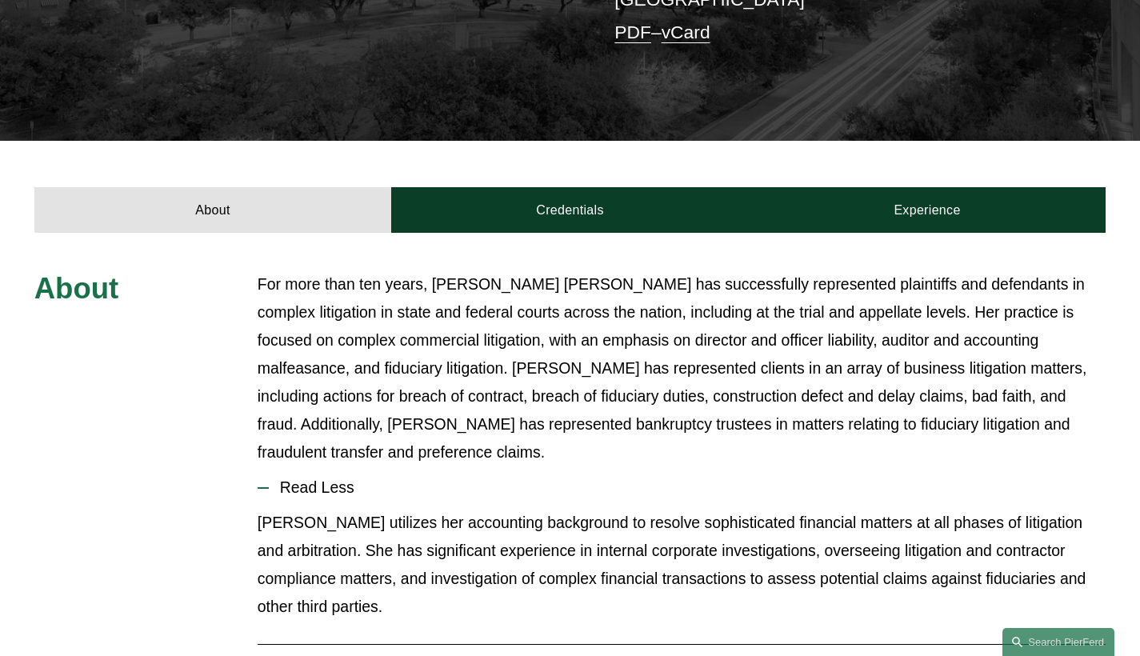
scroll to position [0, 0]
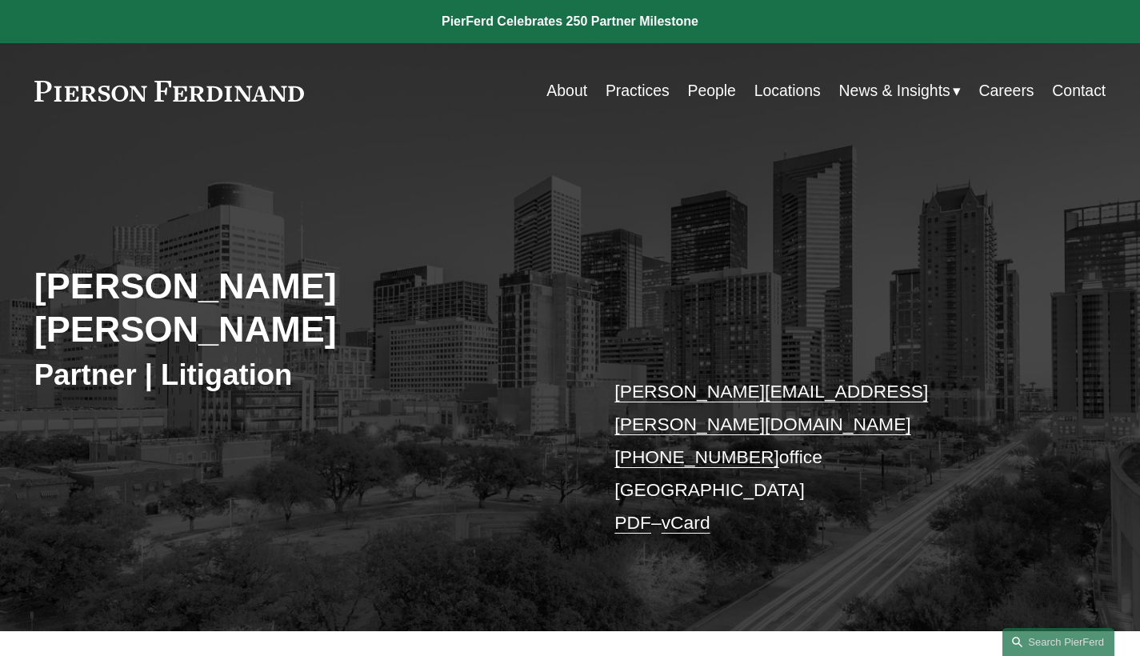
click at [782, 90] on link "Locations" at bounding box center [788, 90] width 66 height 31
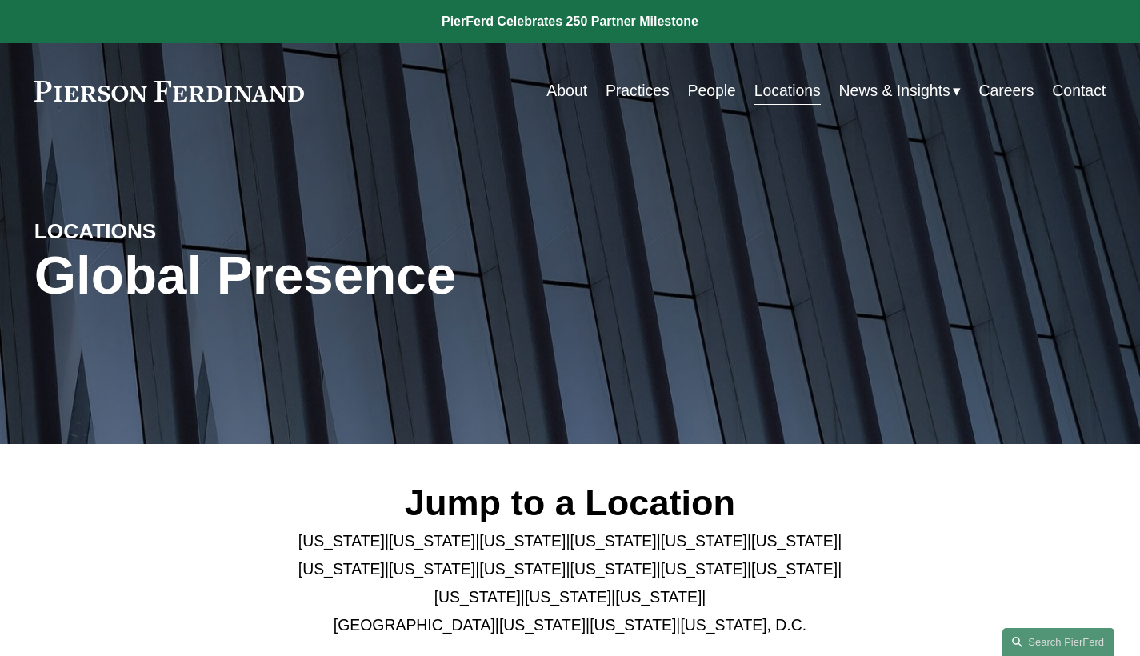
scroll to position [154, 0]
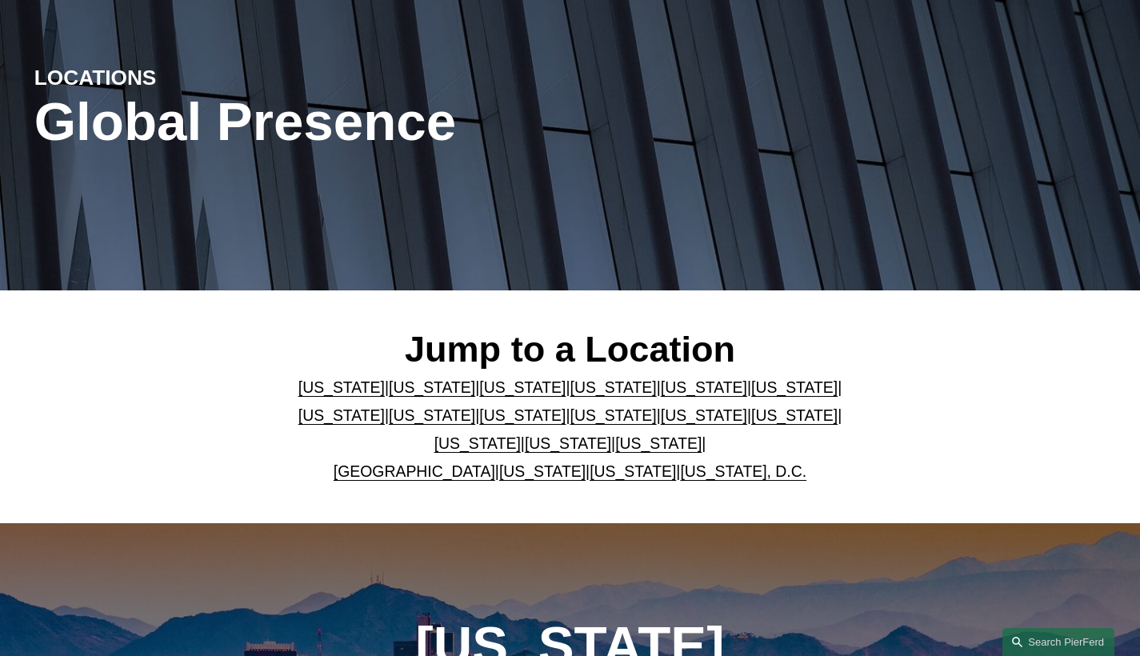
click at [595, 392] on link "[US_STATE]" at bounding box center [614, 387] width 86 height 18
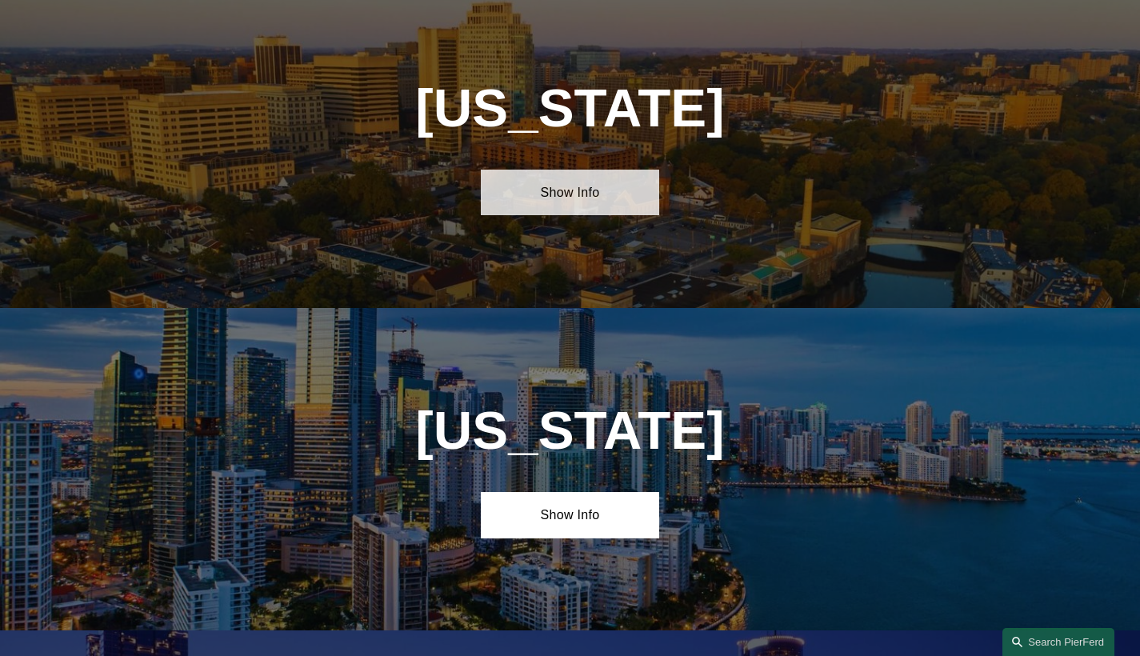
click at [605, 206] on link "Show Info" at bounding box center [570, 193] width 178 height 46
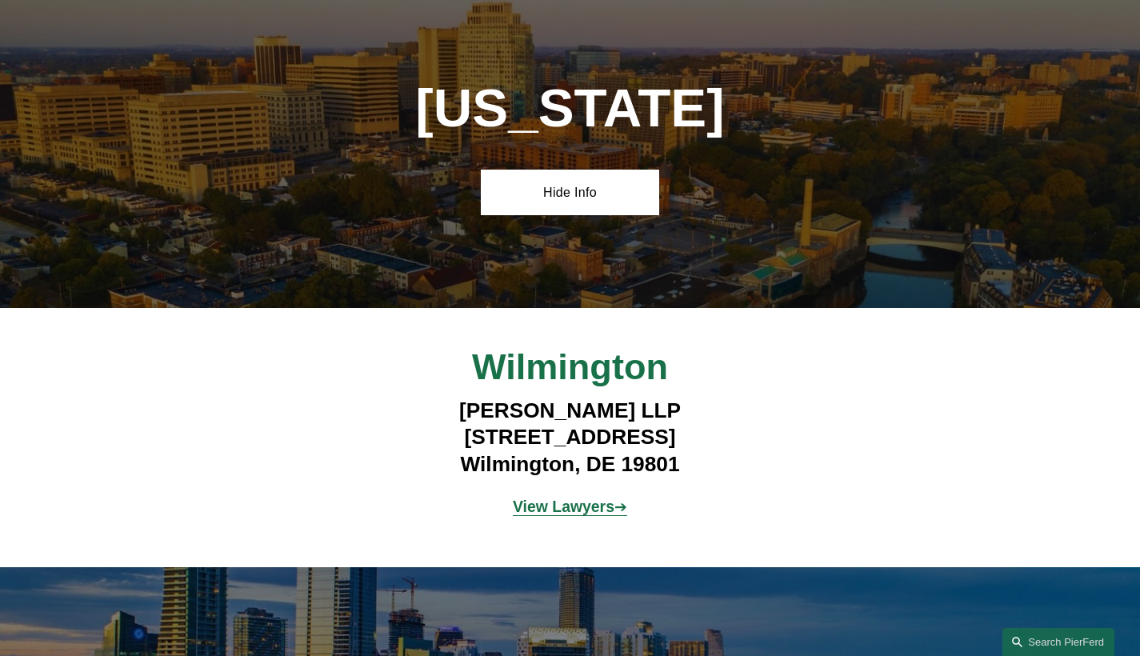
click at [614, 515] on span "View Lawyers ➔" at bounding box center [570, 507] width 114 height 18
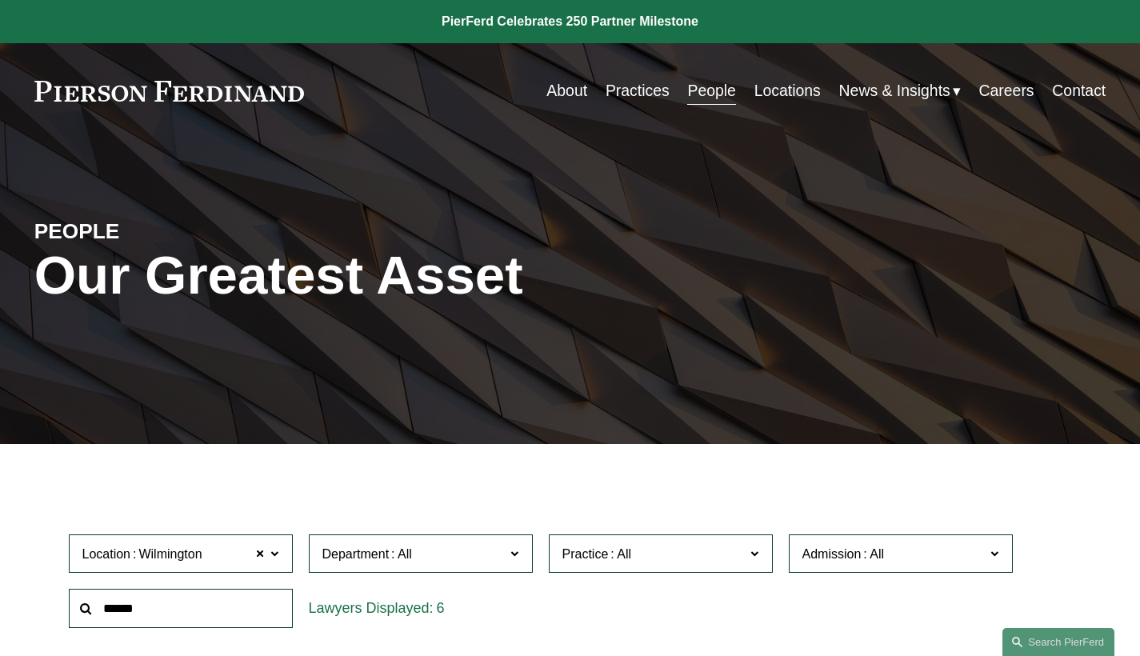
click at [705, 93] on link "People" at bounding box center [711, 90] width 48 height 31
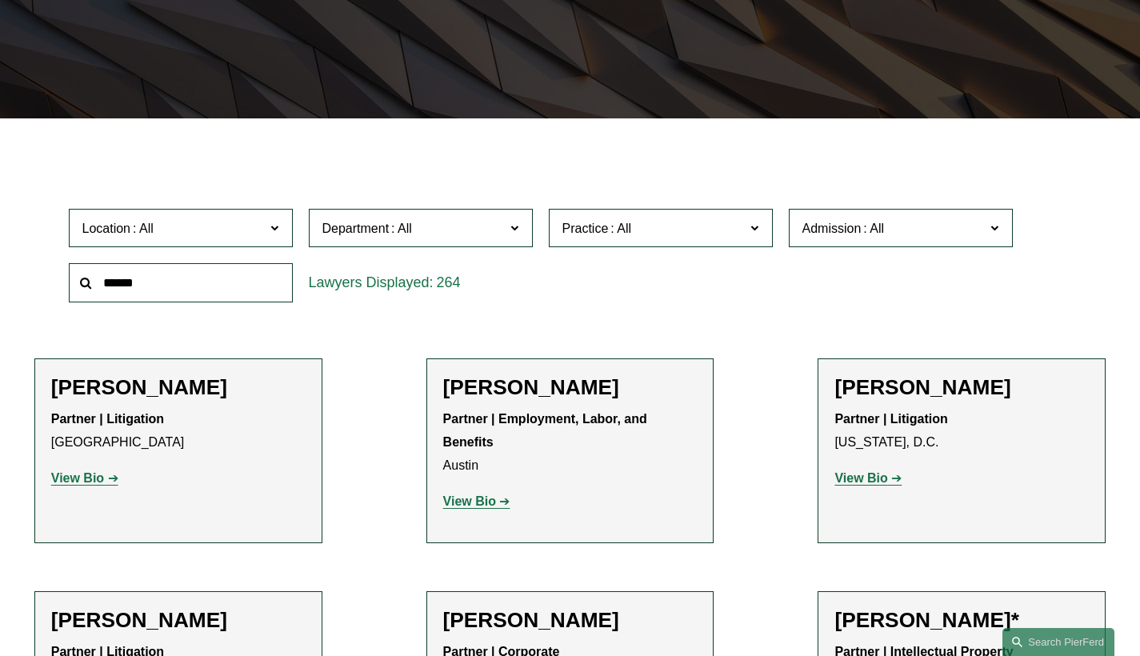
click at [872, 227] on span at bounding box center [874, 229] width 26 height 14
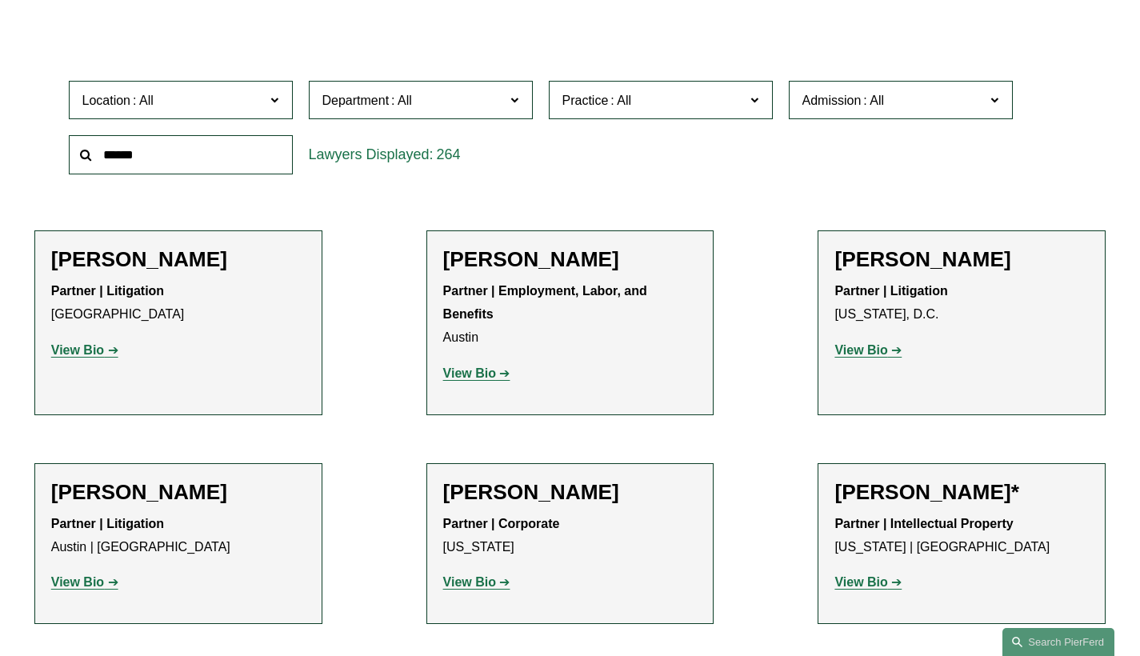
scroll to position [1391, 0]
click at [0, 0] on link "[US_STATE]" at bounding box center [0, 0] width 0 height 0
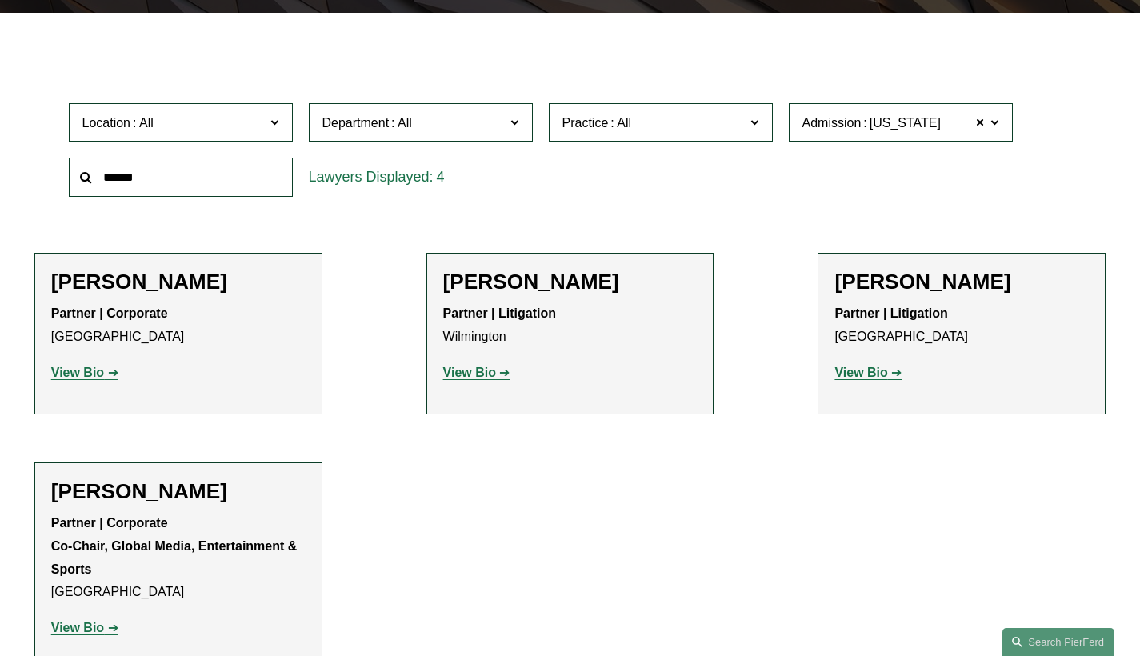
scroll to position [460, 0]
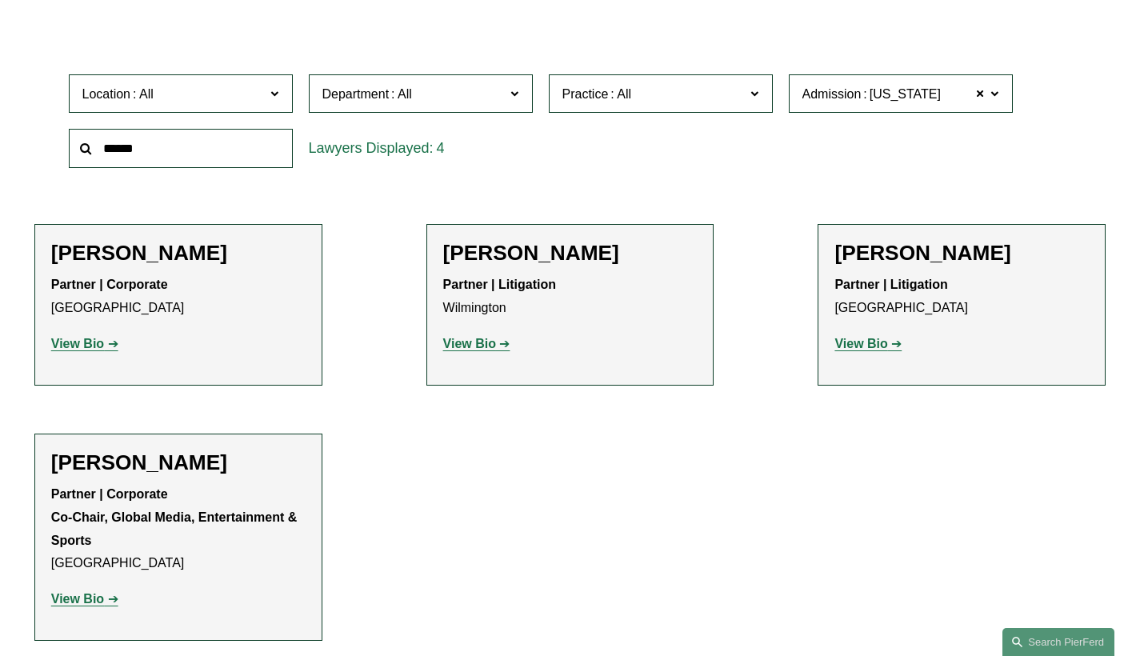
click at [880, 352] on p "View Bio" at bounding box center [962, 344] width 254 height 23
click at [875, 343] on strong "View Bio" at bounding box center [861, 344] width 53 height 14
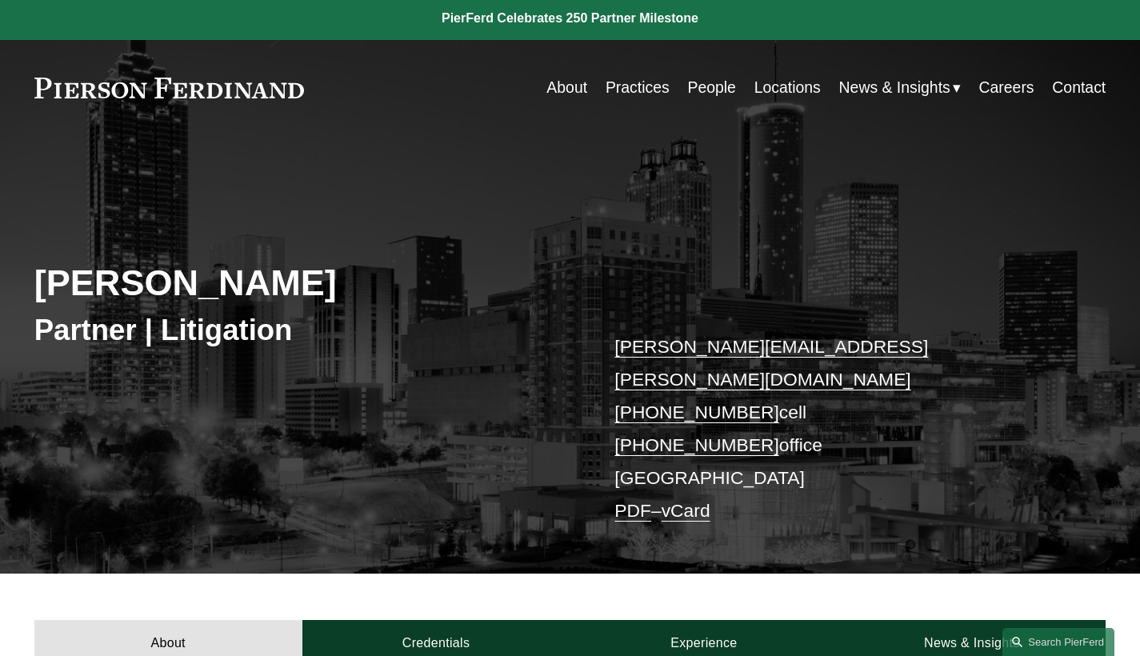
scroll to position [314, 0]
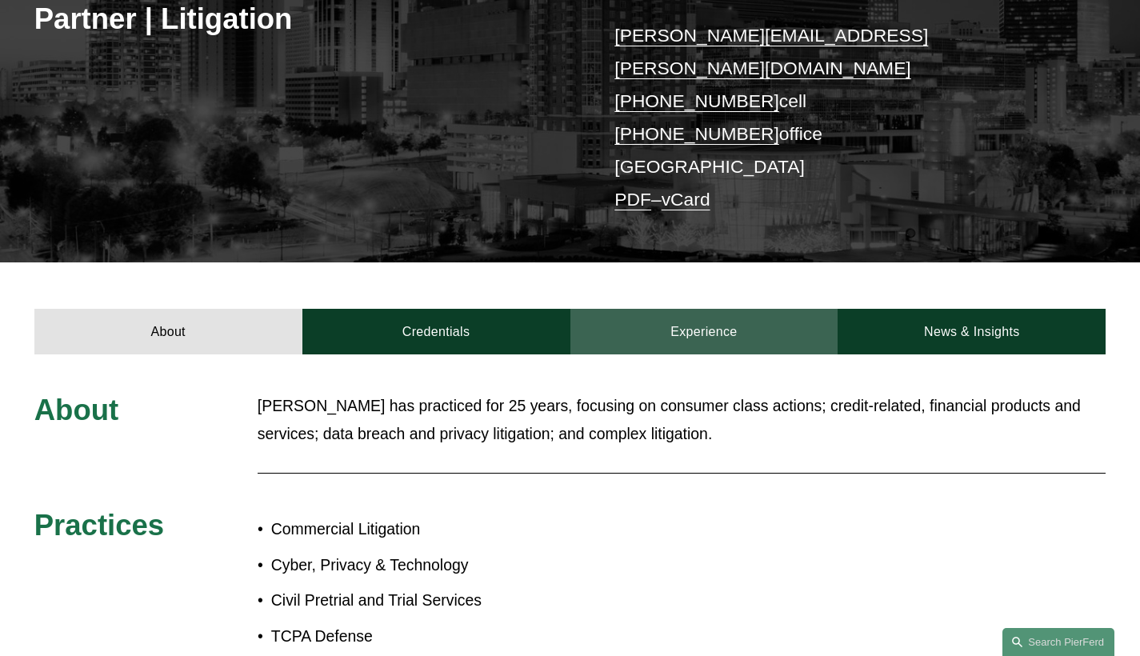
click at [719, 309] on link "Experience" at bounding box center [705, 332] width 268 height 46
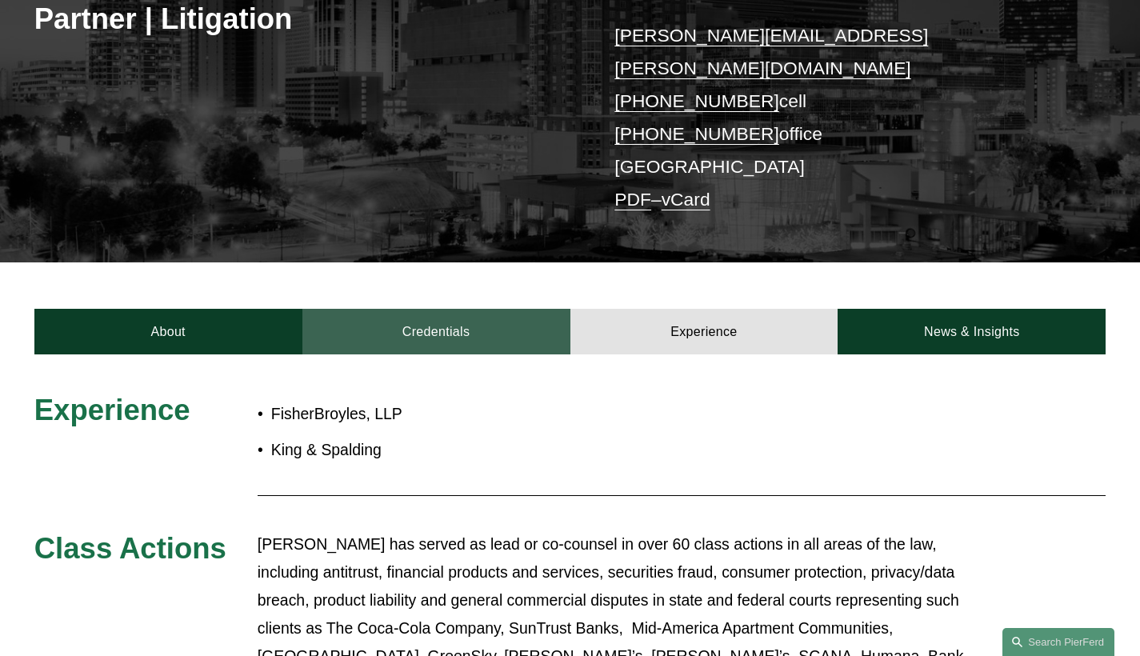
click at [523, 309] on link "Credentials" at bounding box center [436, 332] width 268 height 46
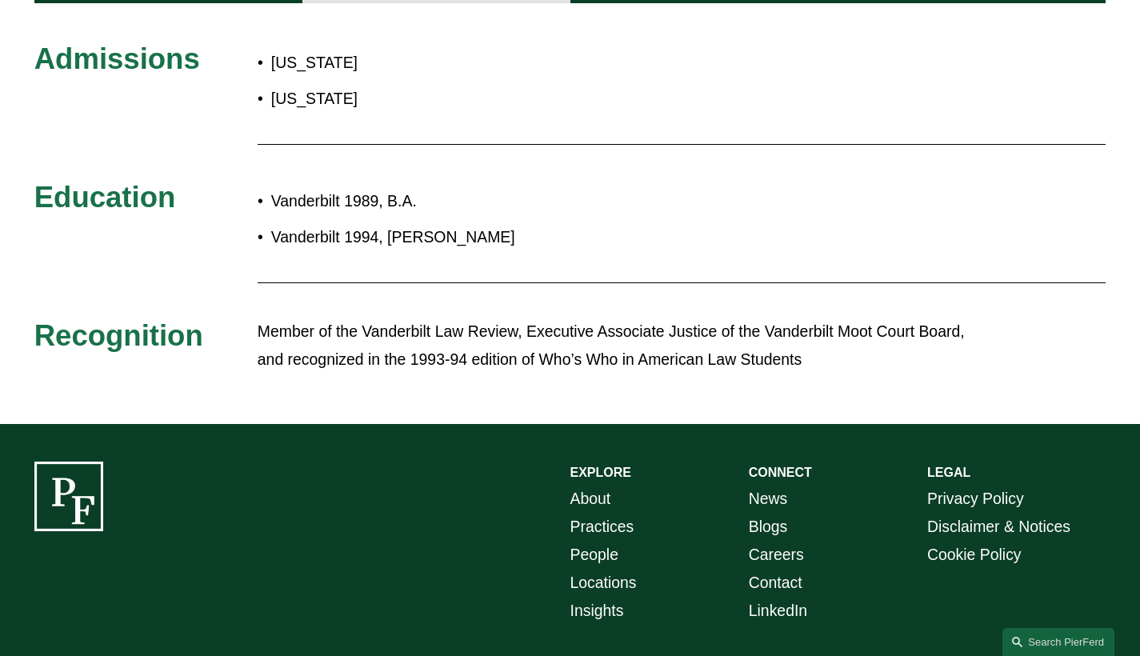
scroll to position [110, 0]
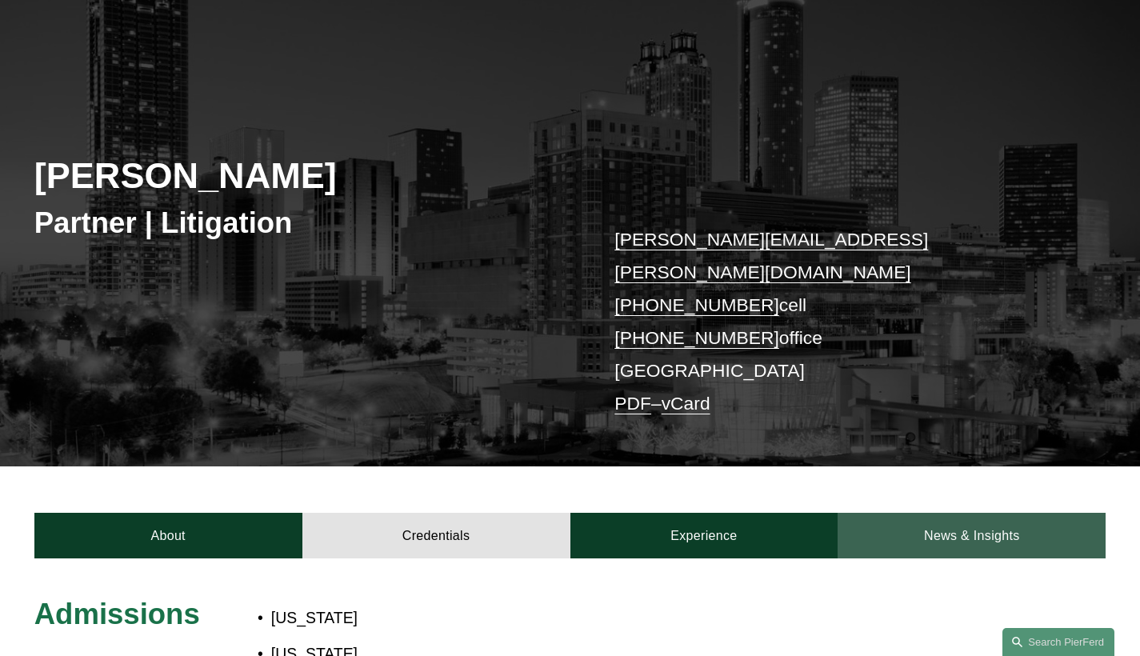
click at [1015, 513] on link "News & Insights" at bounding box center [972, 536] width 268 height 46
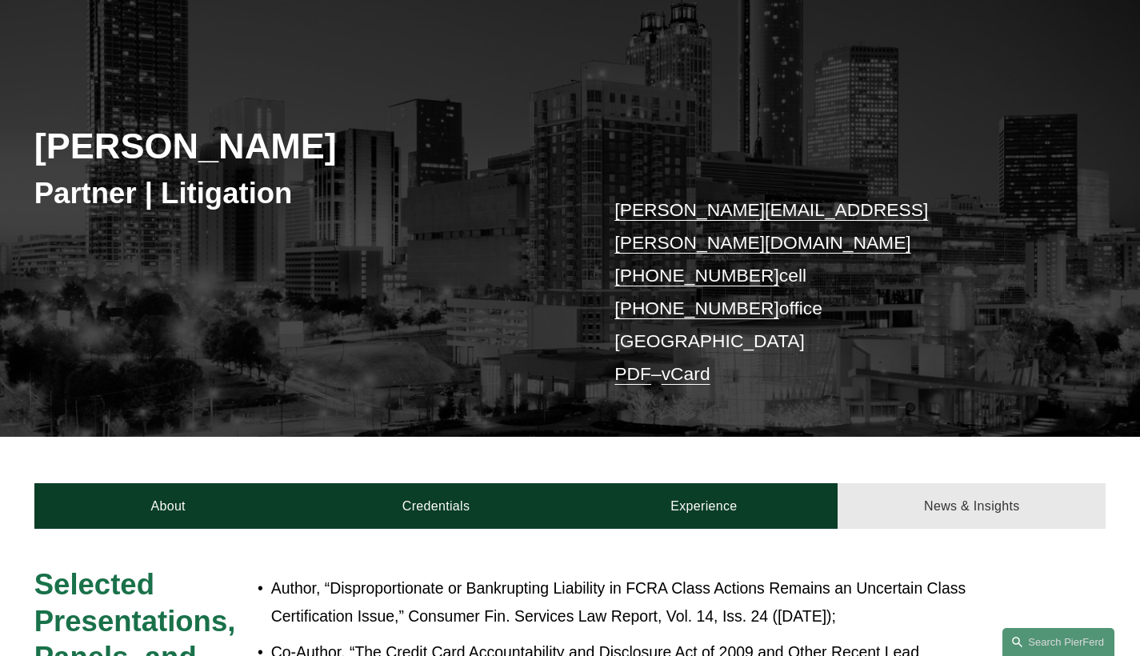
scroll to position [405, 0]
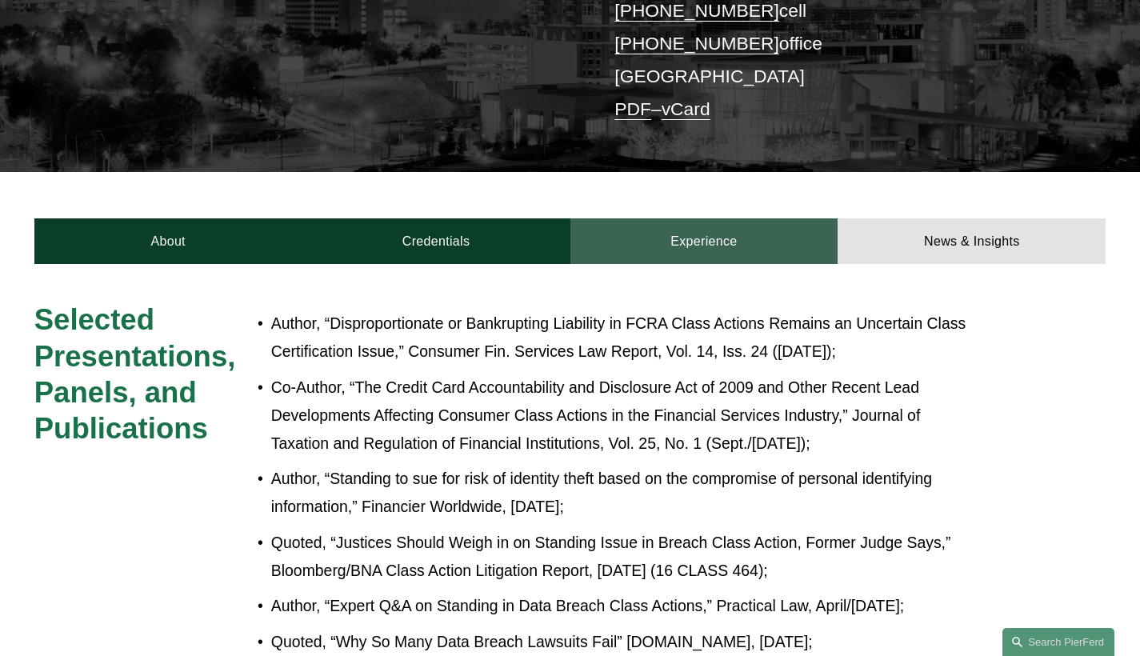
click at [777, 218] on link "Experience" at bounding box center [705, 241] width 268 height 46
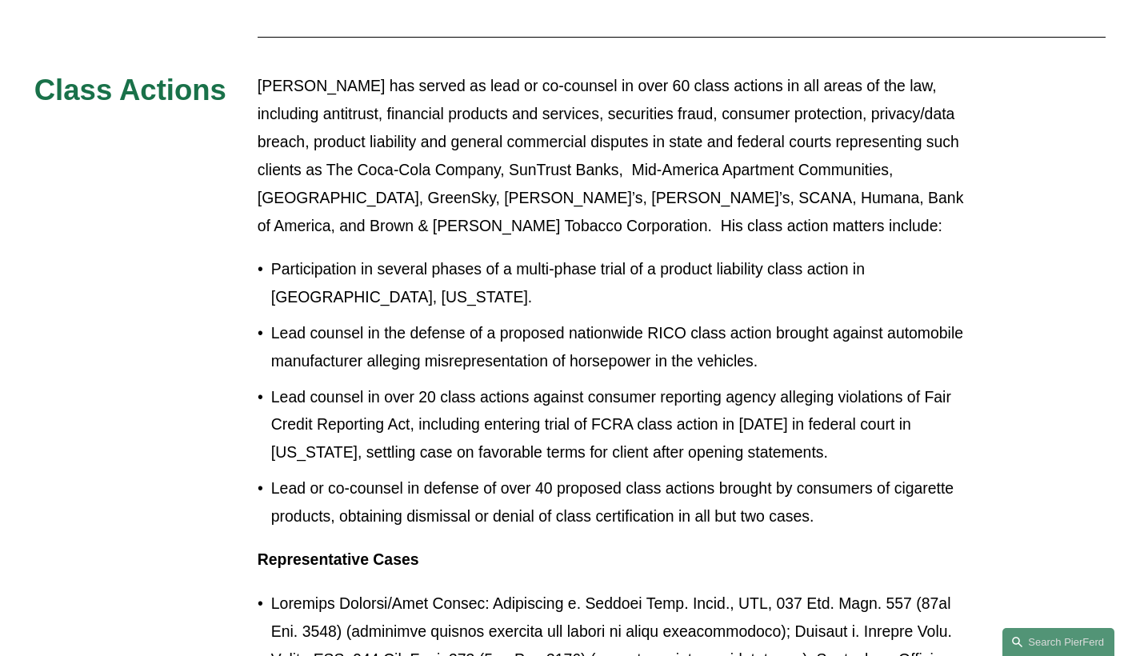
scroll to position [423, 0]
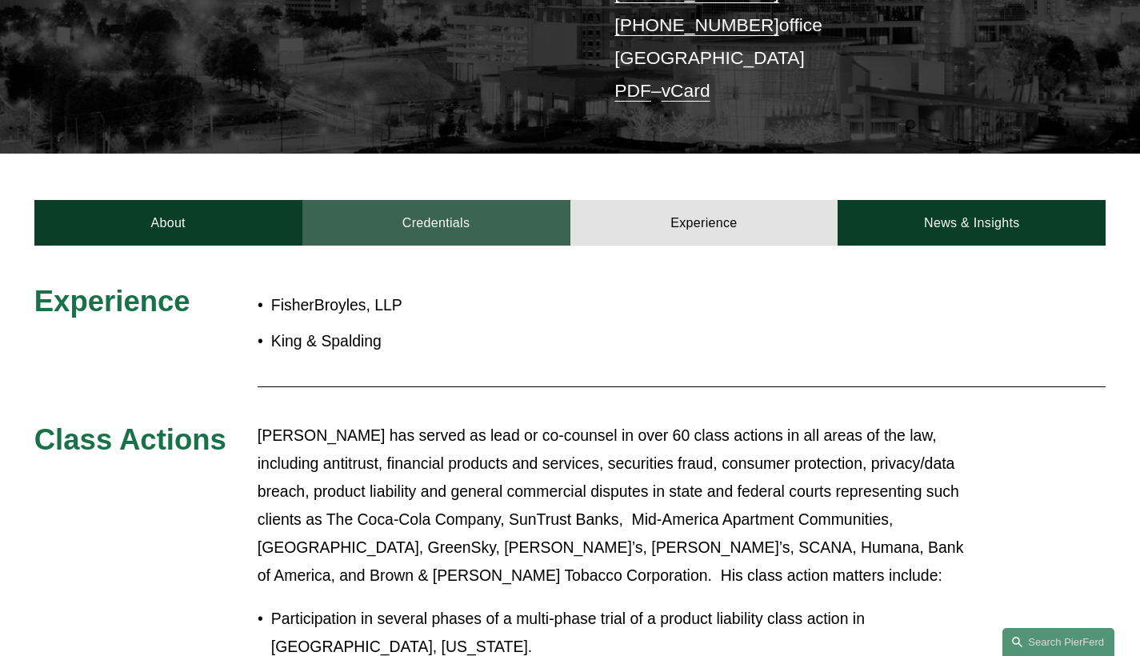
click at [461, 200] on link "Credentials" at bounding box center [436, 223] width 268 height 46
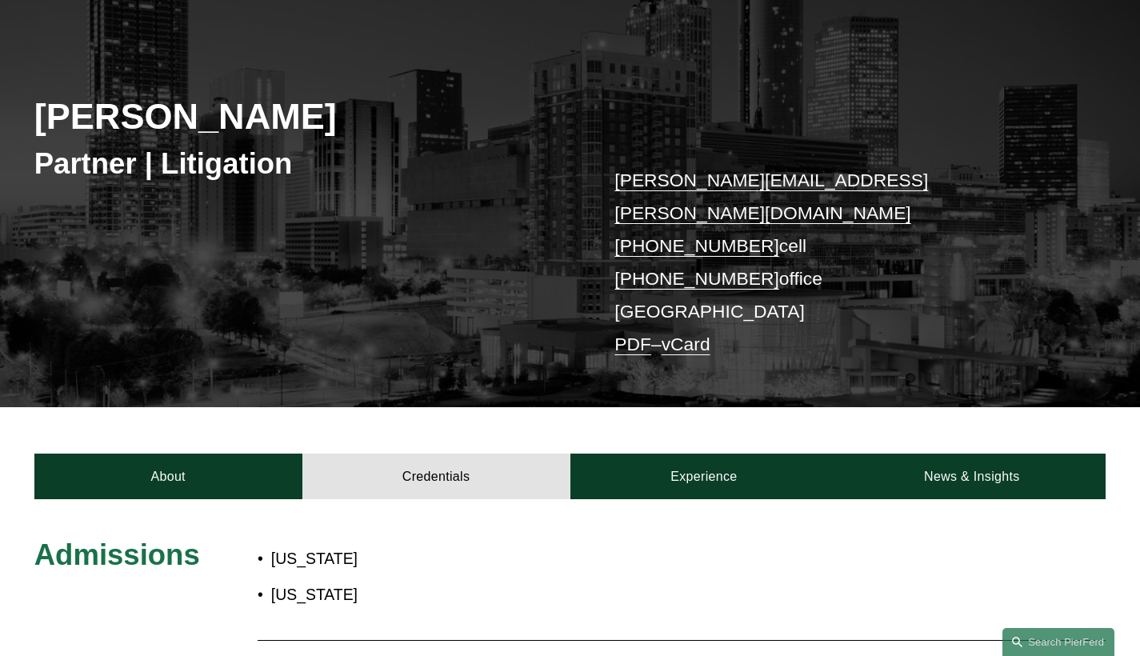
scroll to position [484, 0]
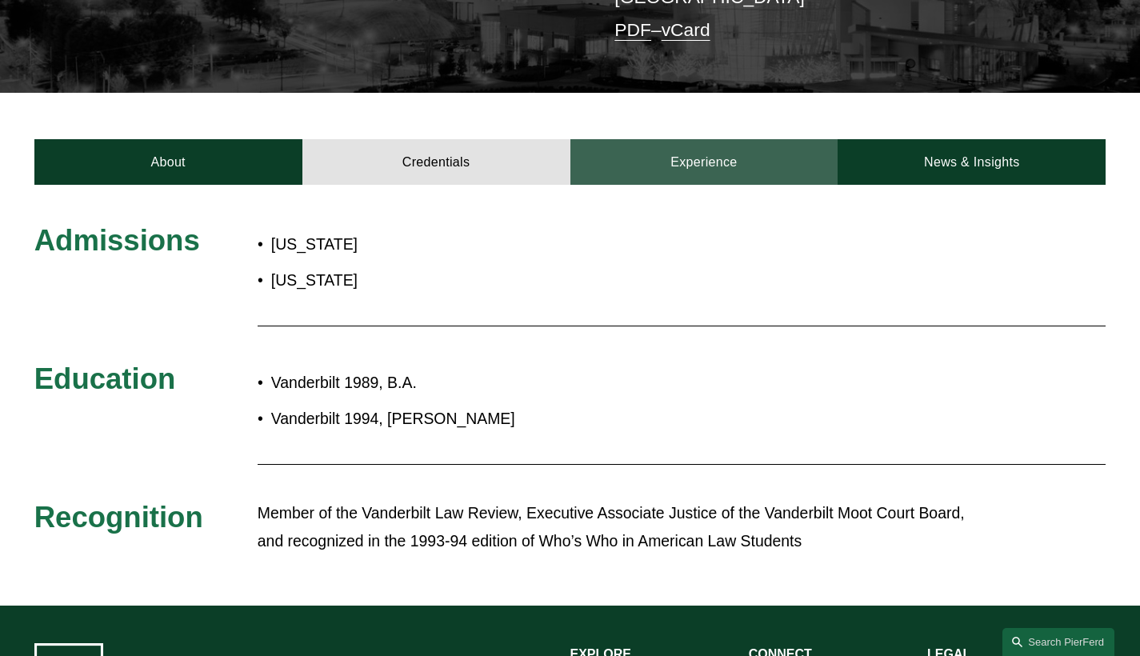
click at [678, 146] on link "Experience" at bounding box center [705, 162] width 268 height 46
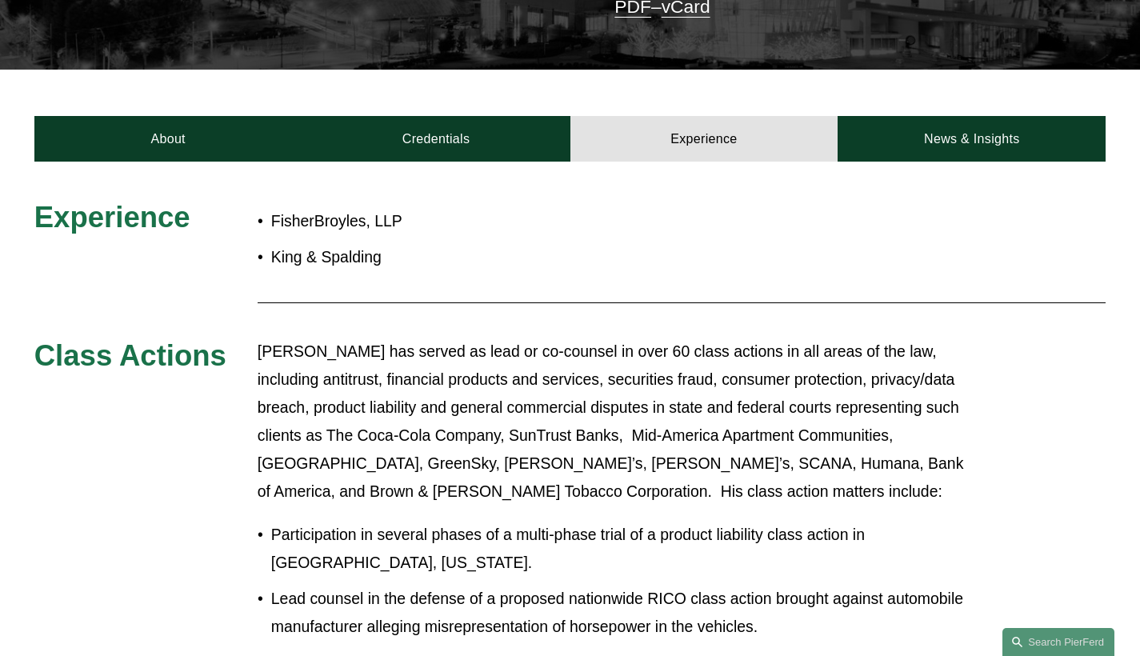
scroll to position [537, 0]
